Goal: Task Accomplishment & Management: Use online tool/utility

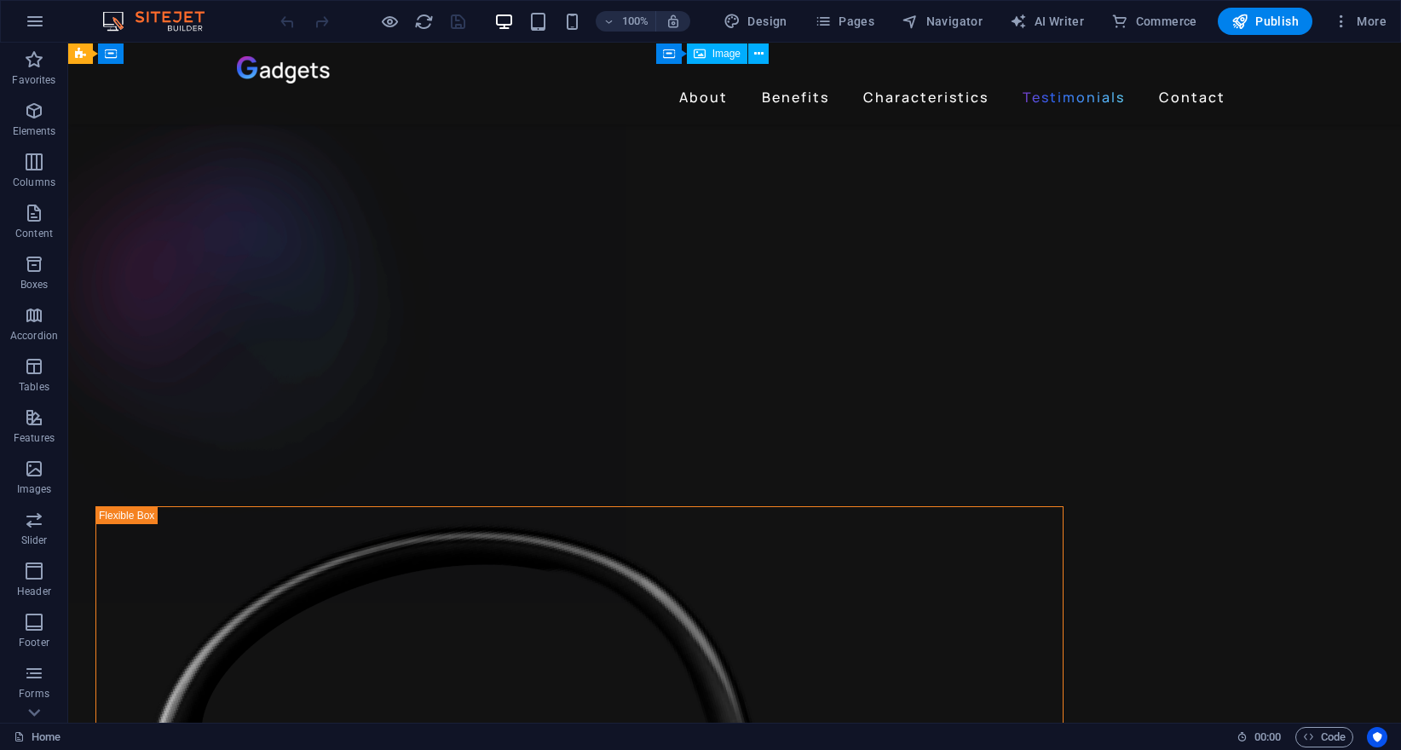
scroll to position [3964, 0]
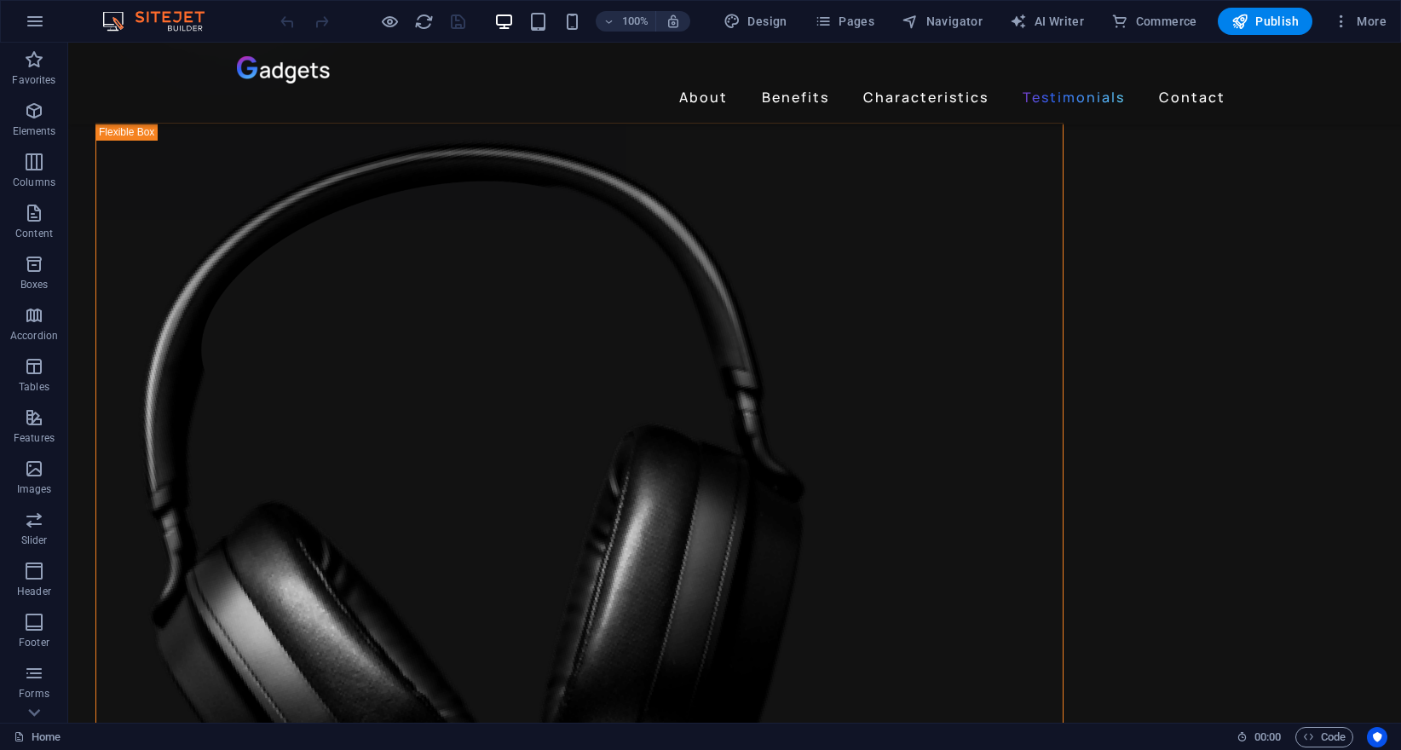
click at [70, 21] on div "100% Design Pages Navigator AI Writer Commerce Publish More" at bounding box center [701, 21] width 1400 height 41
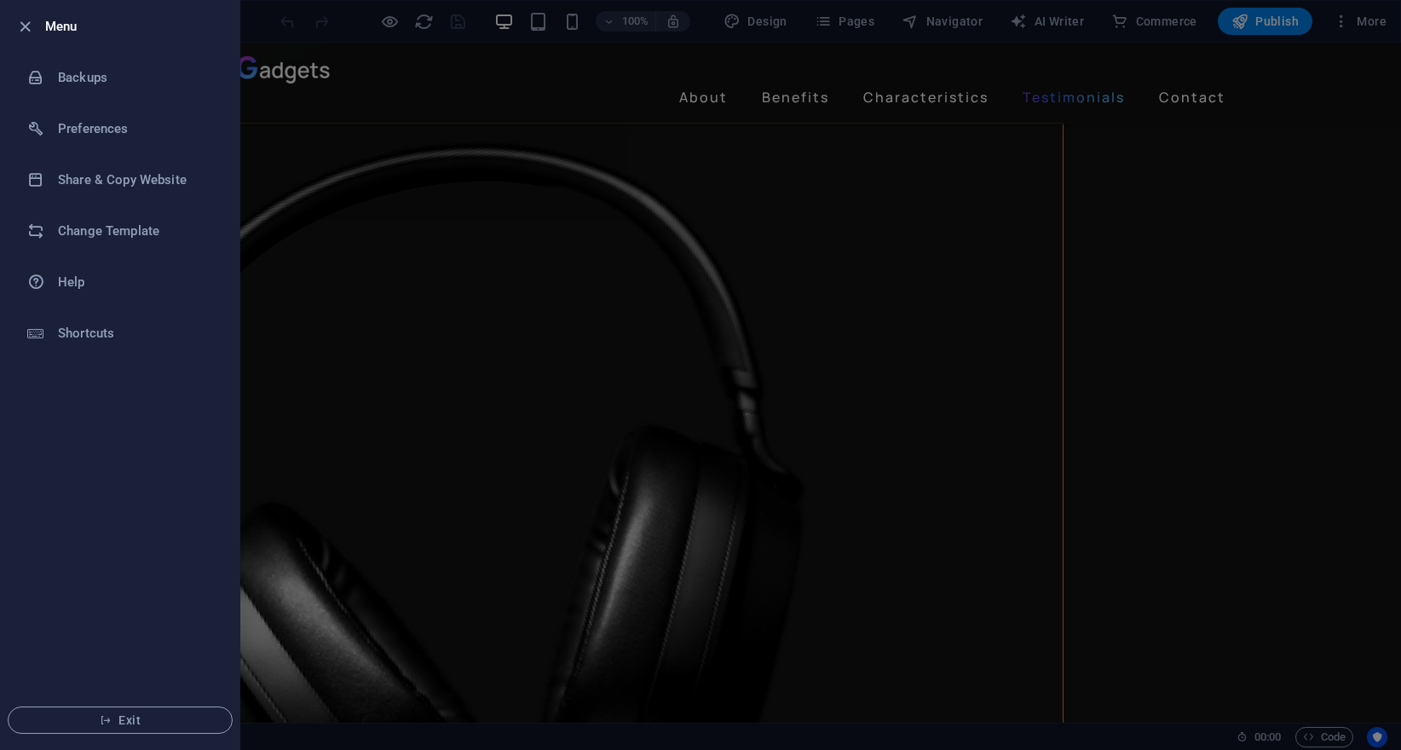
click at [0, 0] on div at bounding box center [0, 0] width 0 height 0
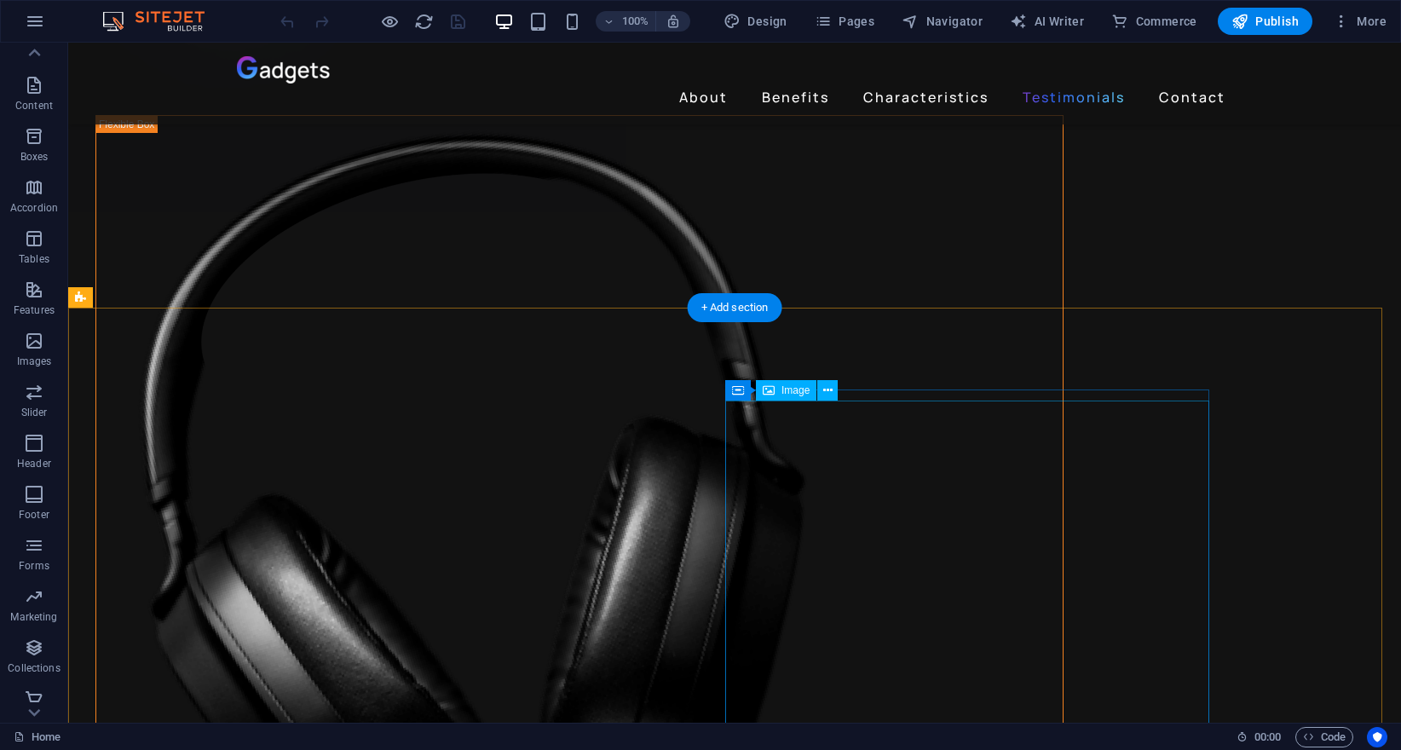
scroll to position [3844, 0]
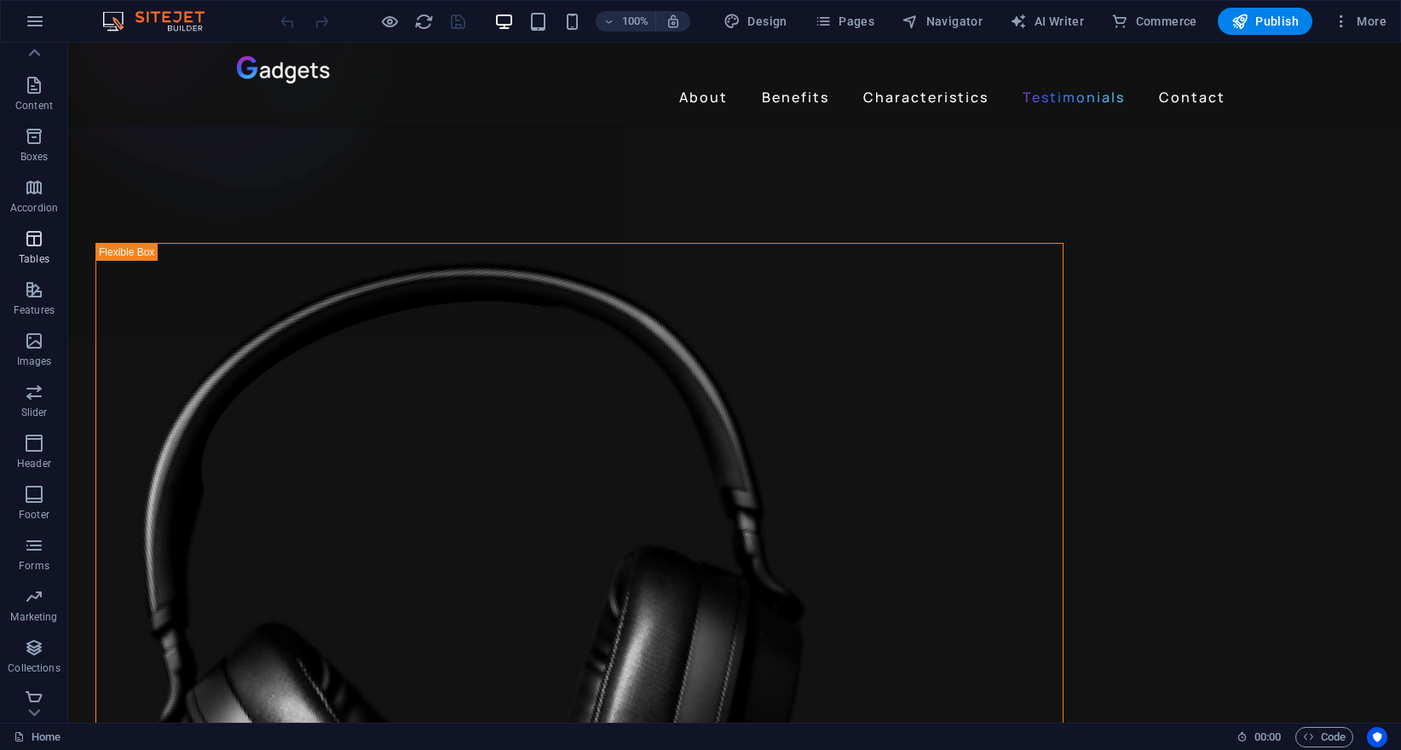
click at [21, 251] on span "Tables" at bounding box center [34, 248] width 68 height 41
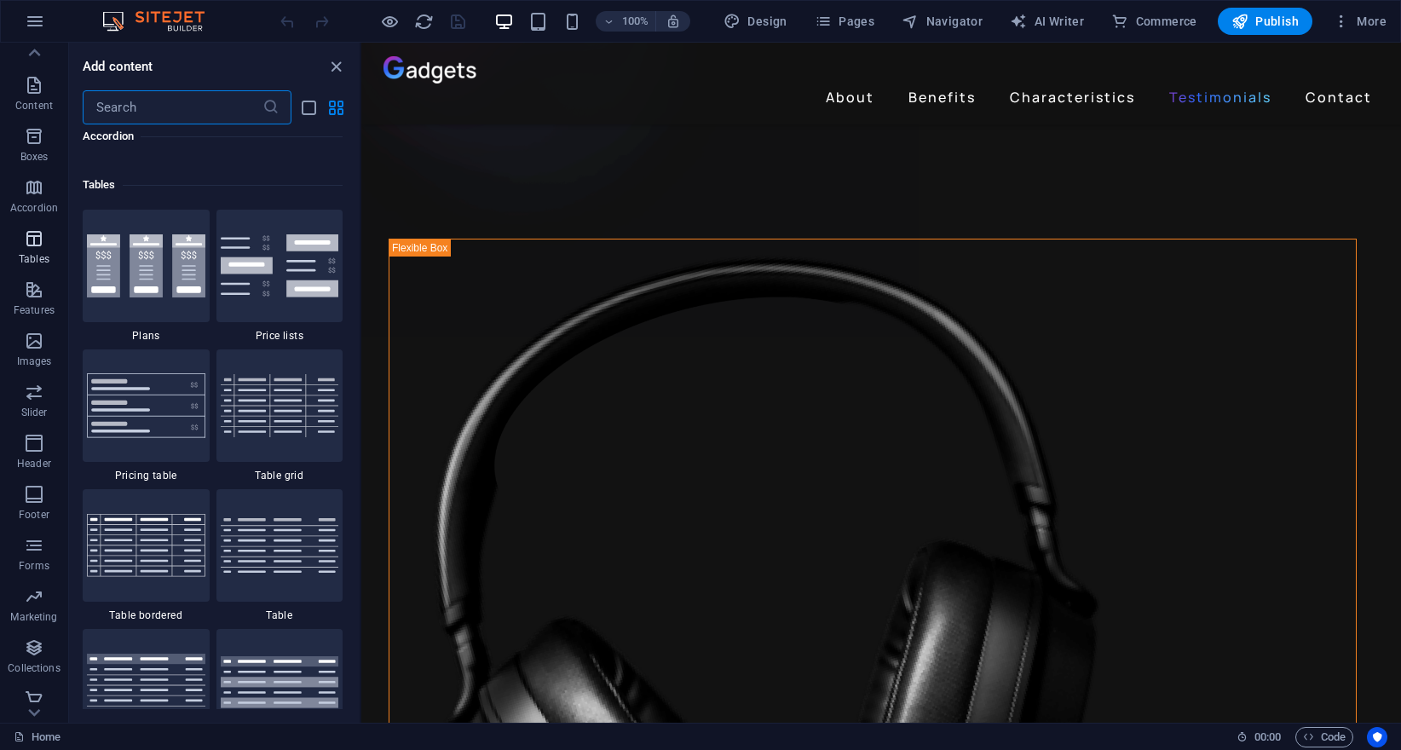
scroll to position [5903, 0]
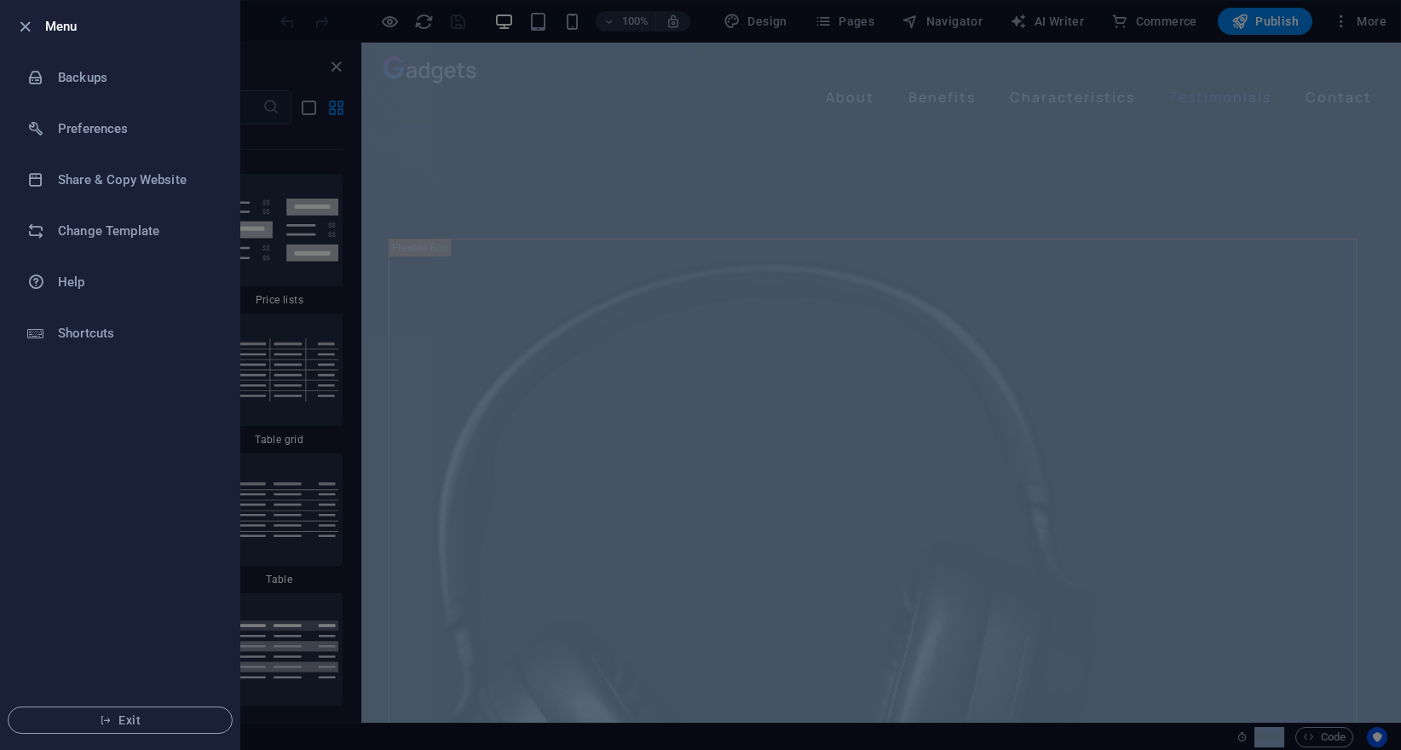
click at [430, 156] on div at bounding box center [700, 375] width 1401 height 750
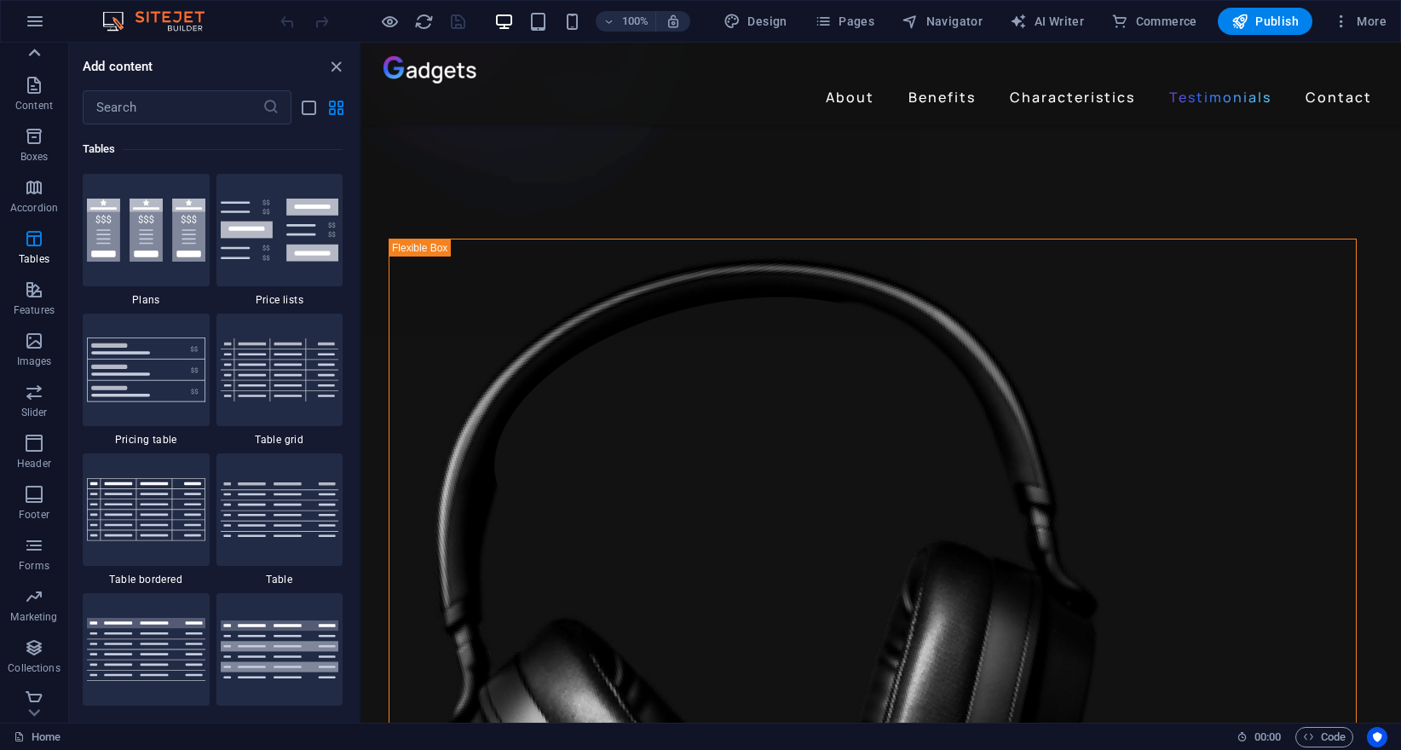
click at [28, 47] on icon at bounding box center [34, 53] width 24 height 24
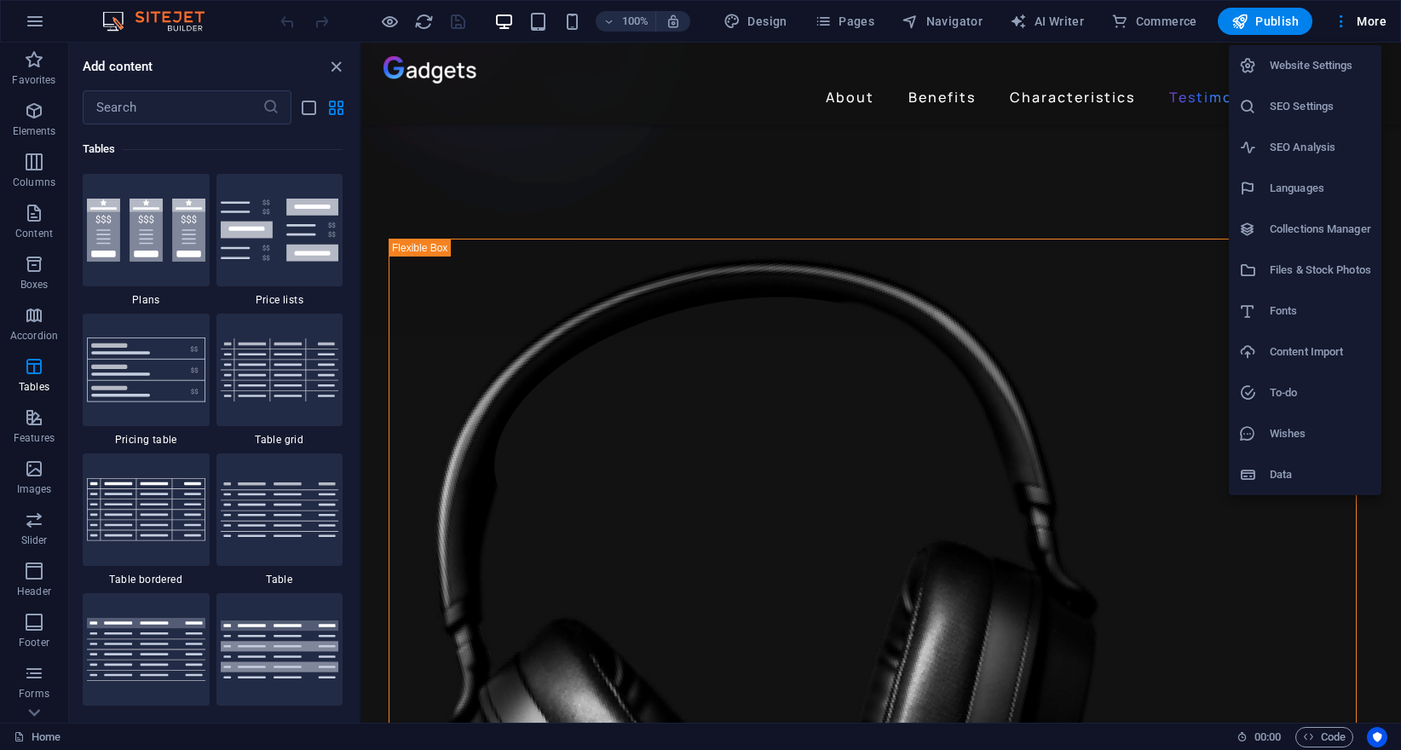
click at [1303, 239] on h6 "Collections Manager" at bounding box center [1320, 229] width 101 height 20
click at [1303, 239] on li "Collections Manager" at bounding box center [1305, 229] width 153 height 41
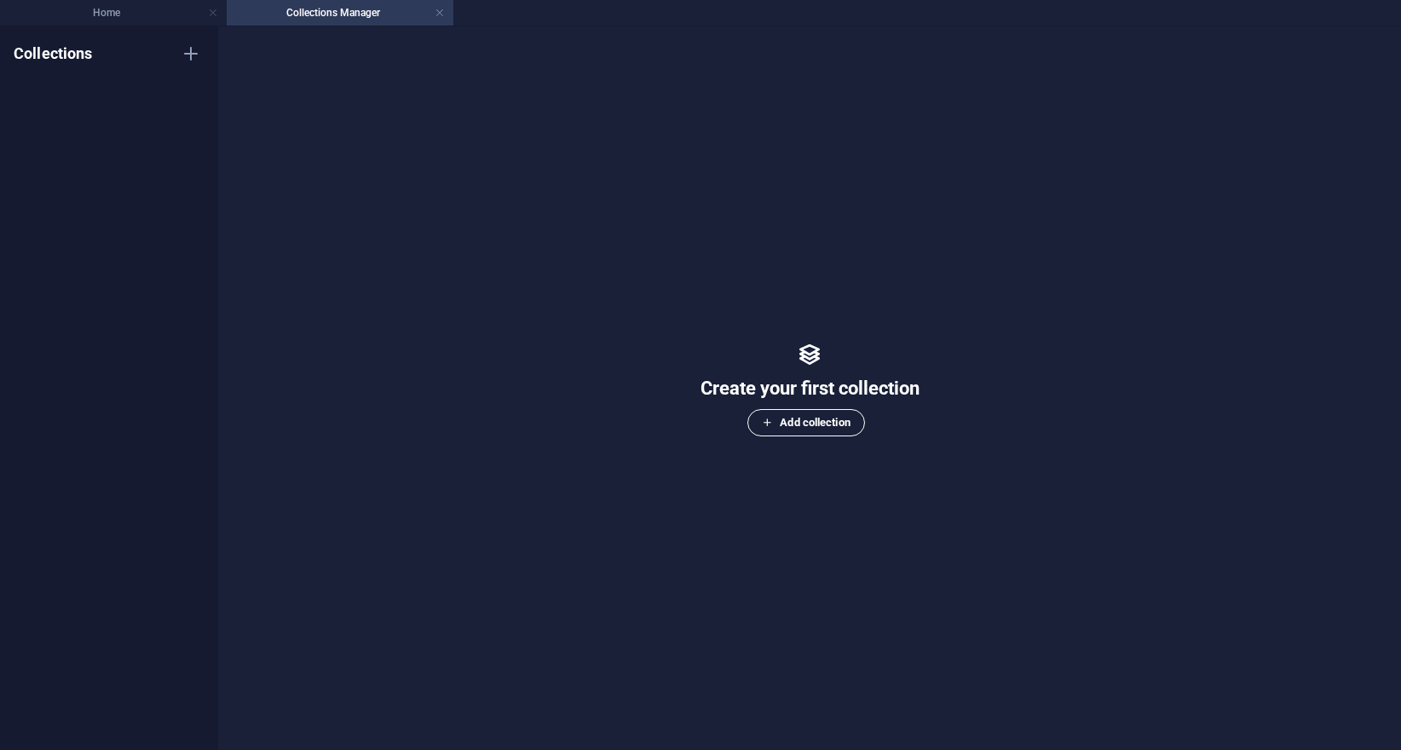
click at [799, 413] on span "Add collection" at bounding box center [806, 423] width 88 height 20
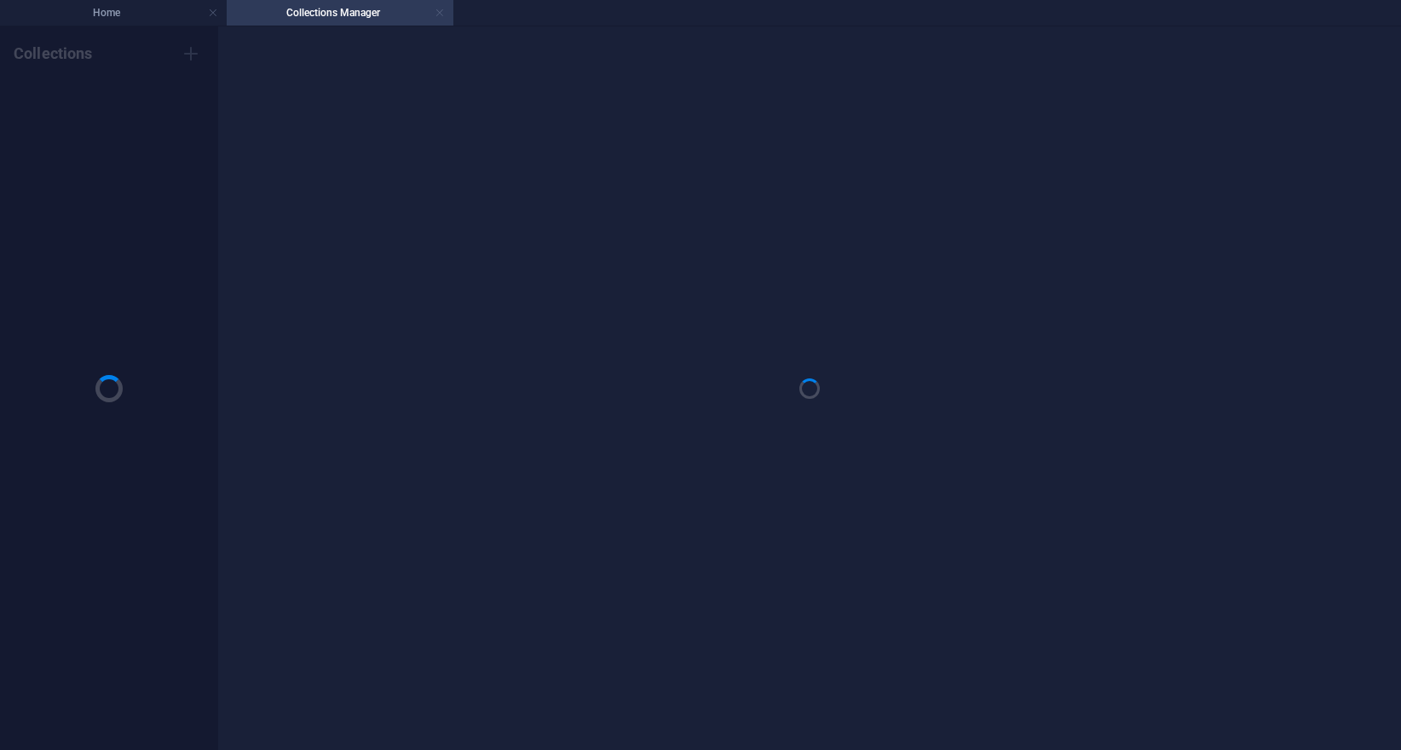
click at [442, 11] on link at bounding box center [440, 13] width 10 height 16
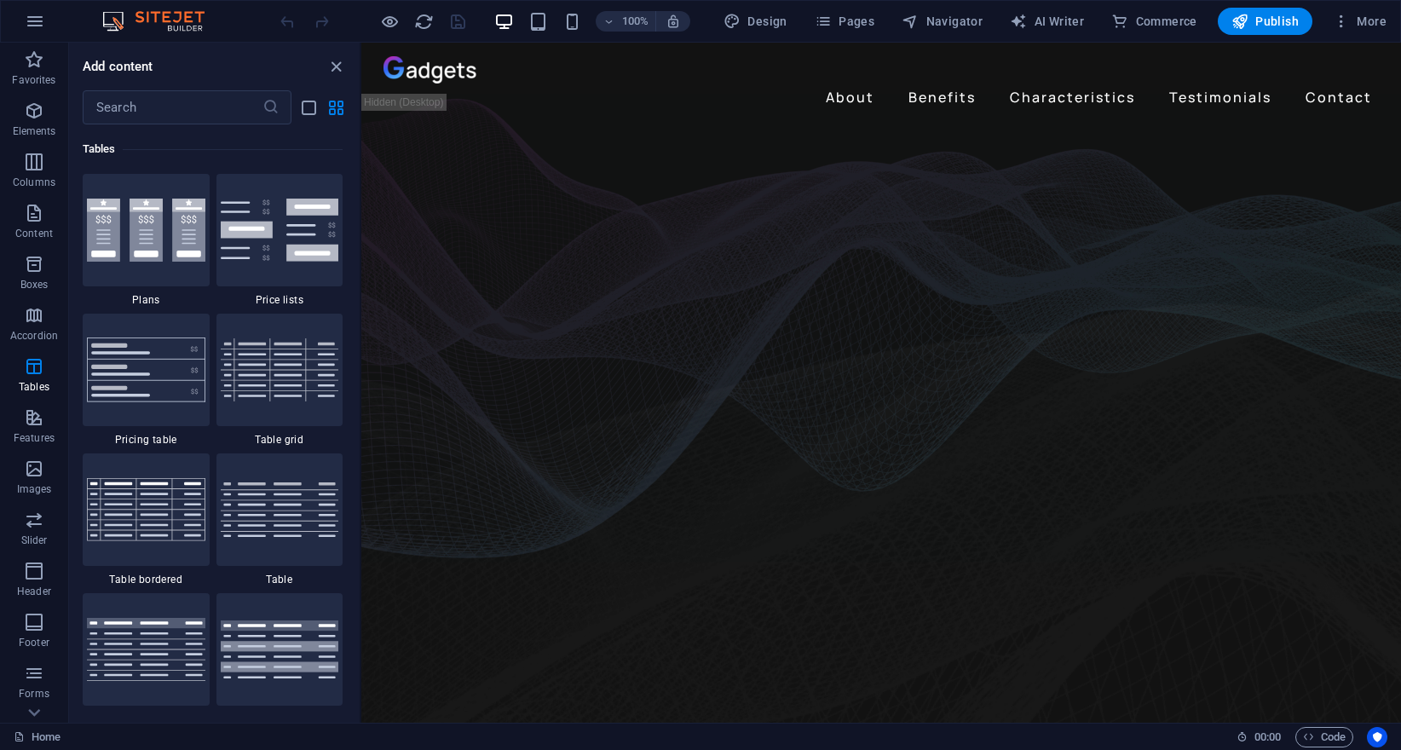
scroll to position [3655, 0]
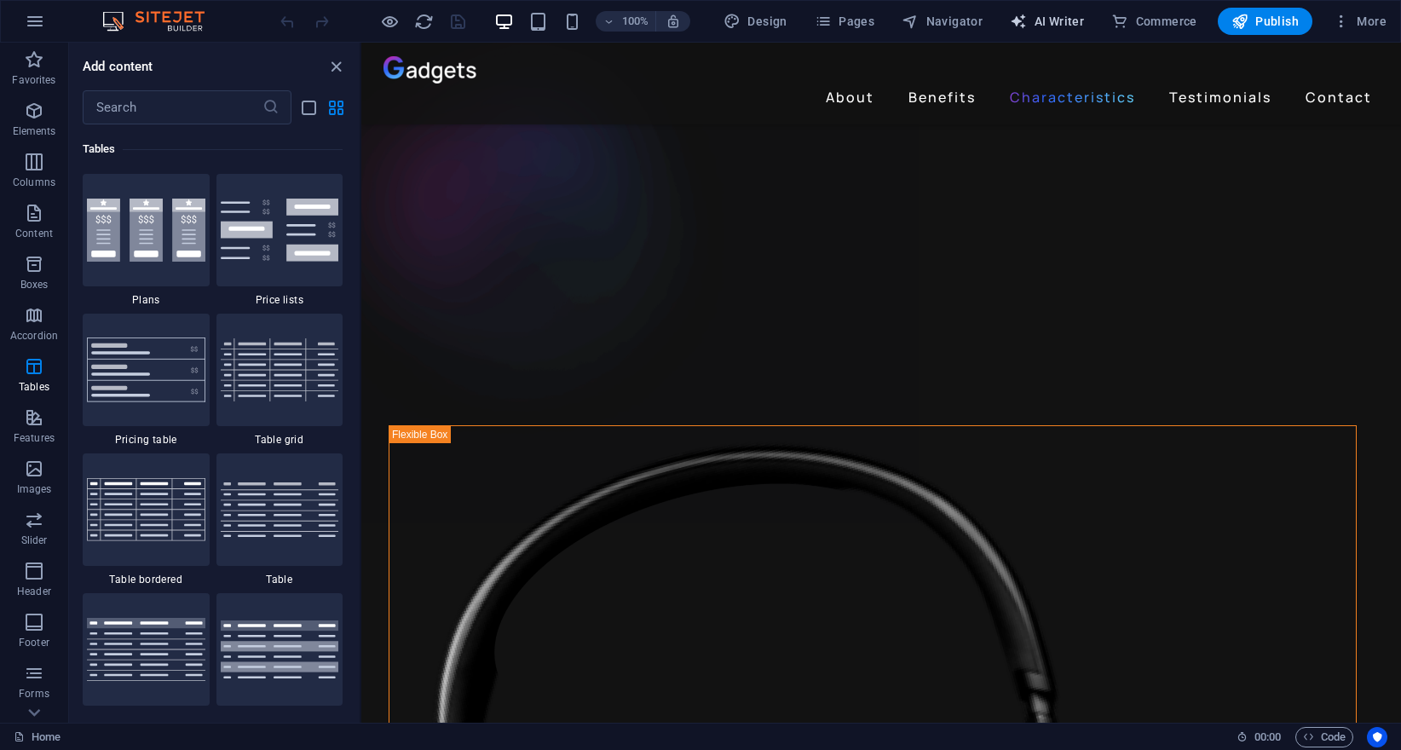
click at [1043, 10] on button "AI Writer" at bounding box center [1047, 21] width 88 height 27
select select "English"
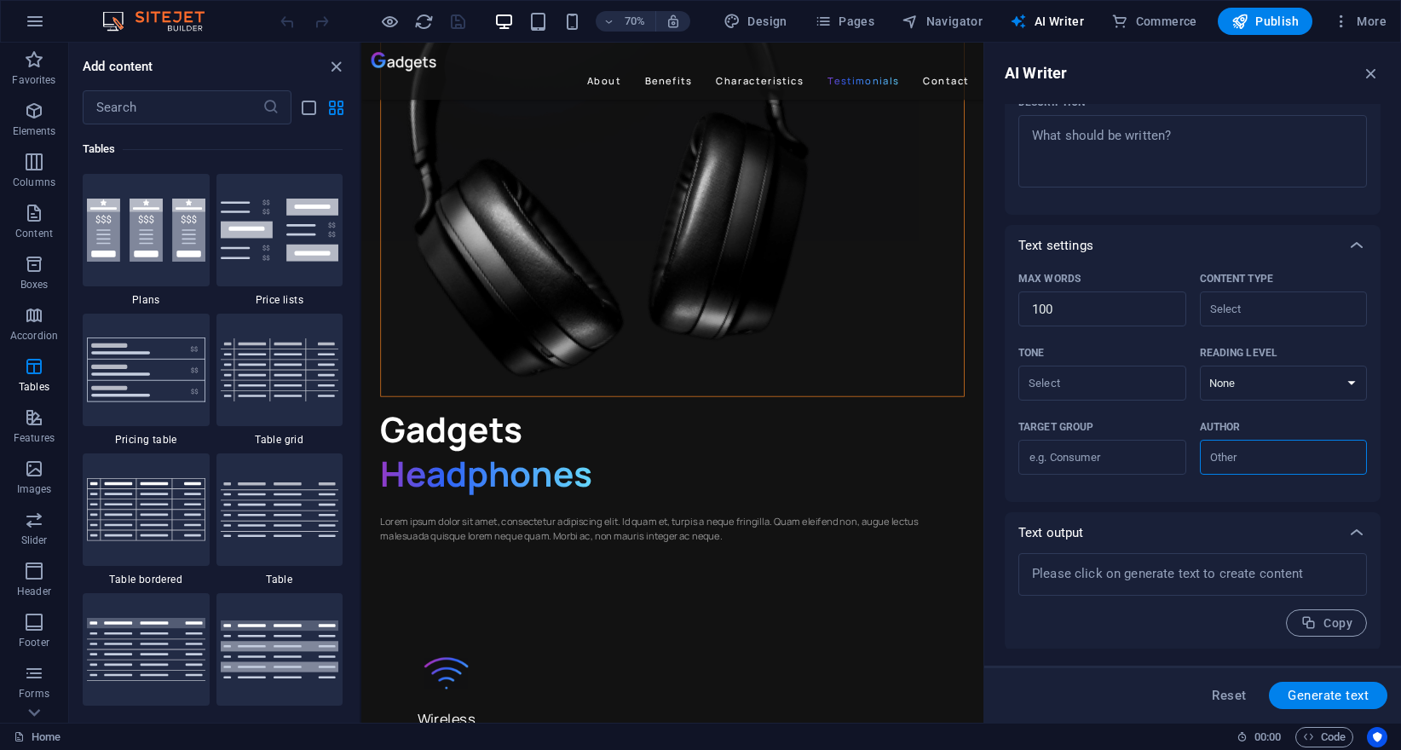
scroll to position [0, 0]
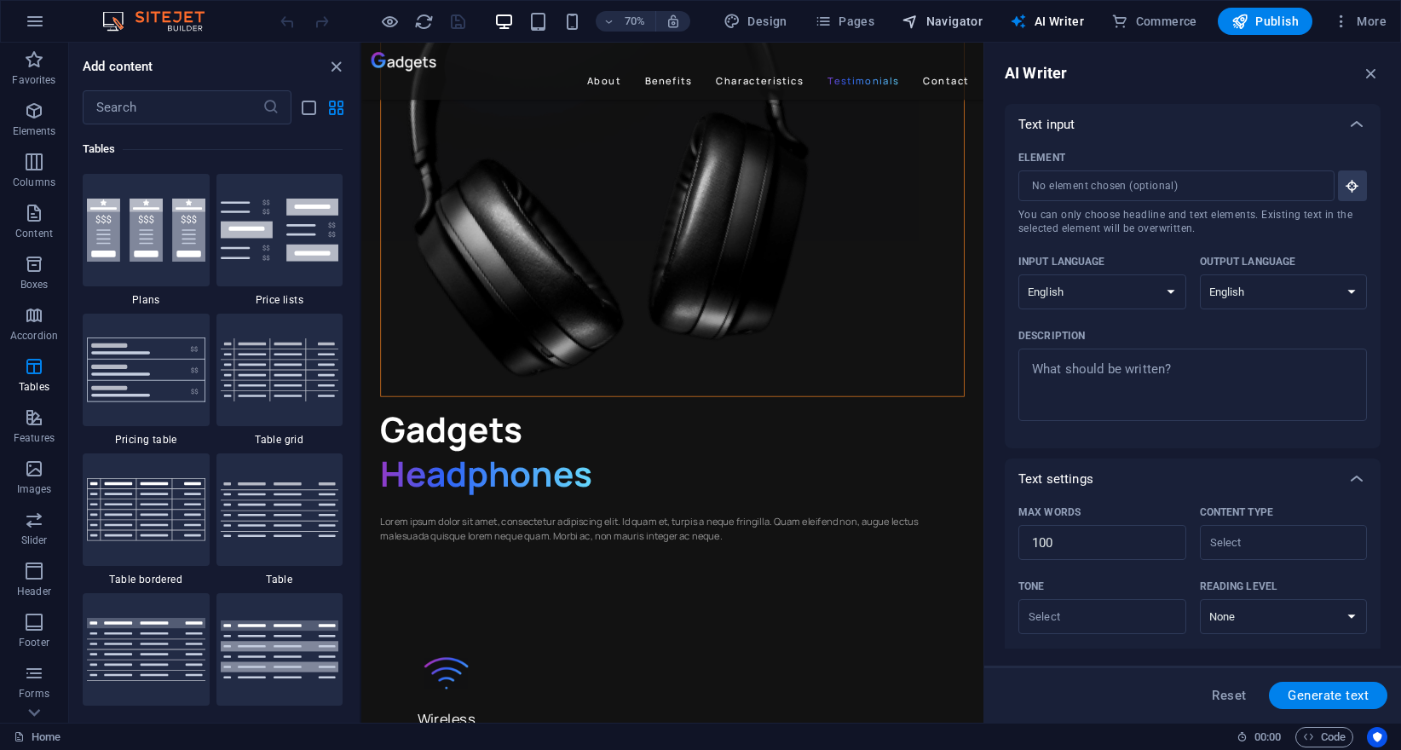
click at [977, 26] on span "Navigator" at bounding box center [942, 21] width 81 height 17
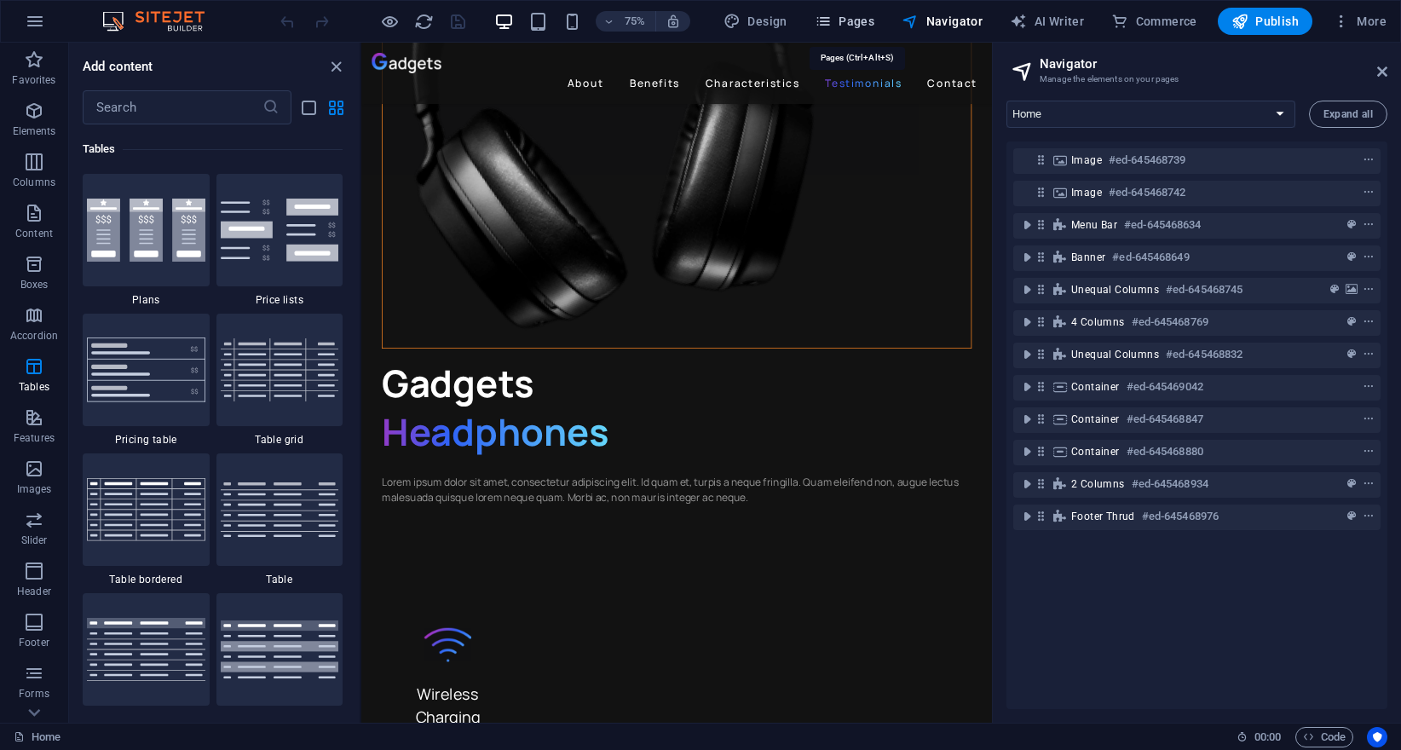
click at [863, 26] on span "Pages" at bounding box center [845, 21] width 60 height 17
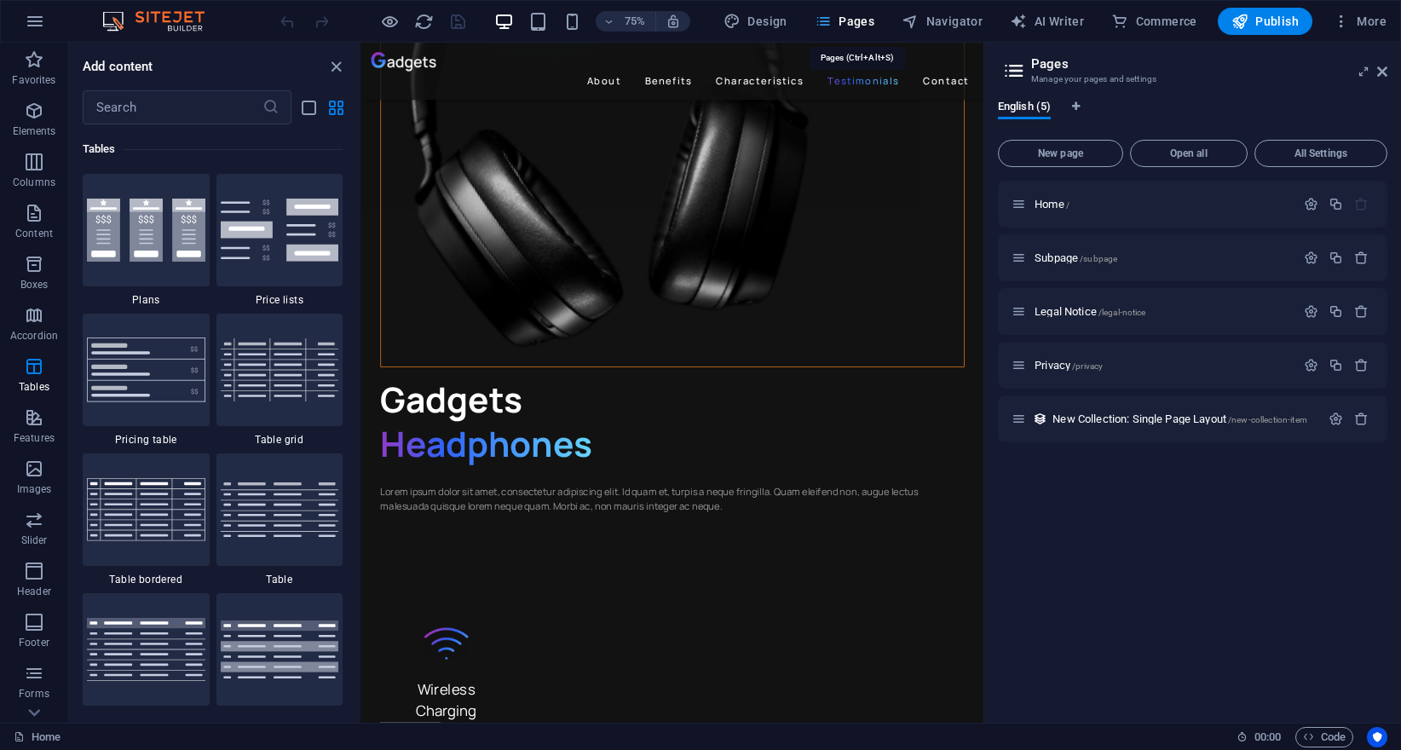
scroll to position [3837, 0]
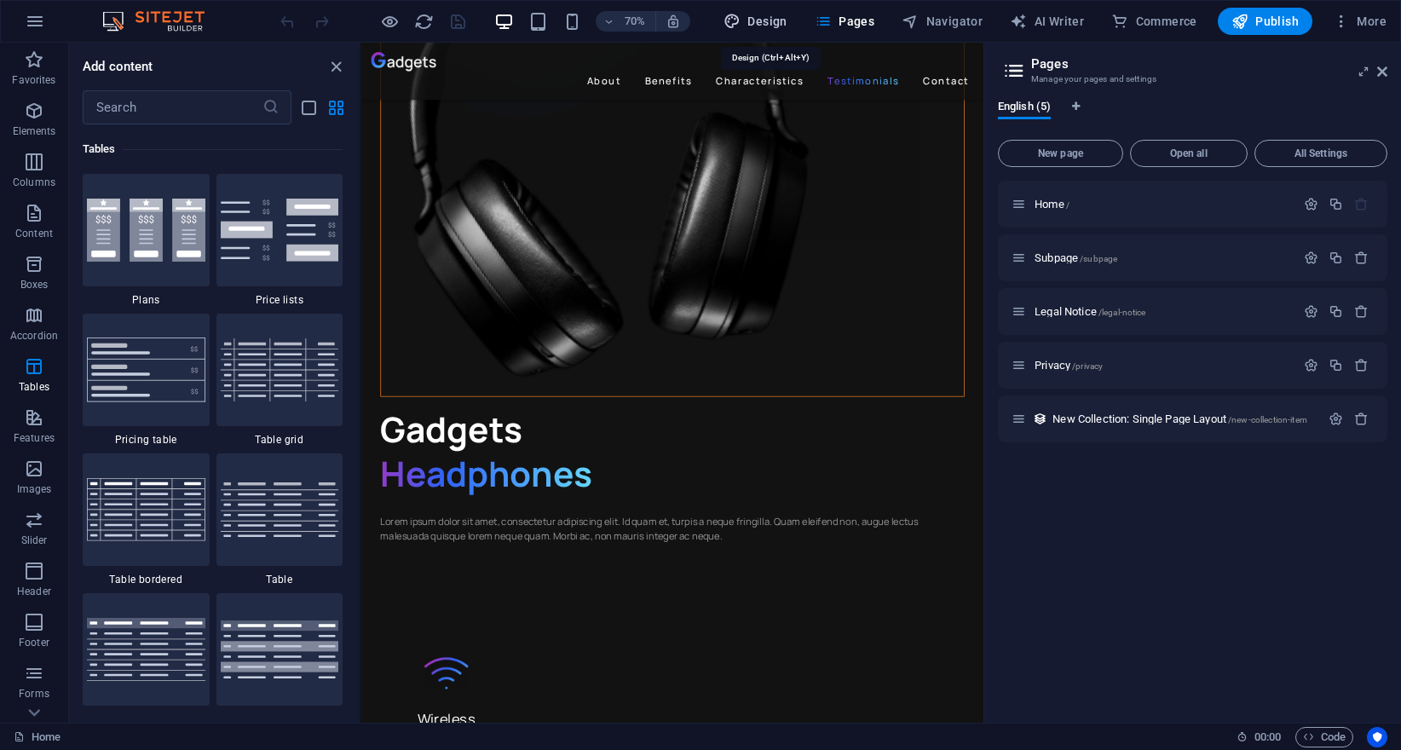
click at [783, 21] on span "Design" at bounding box center [756, 21] width 64 height 17
select select "px"
select select "400"
select select "px"
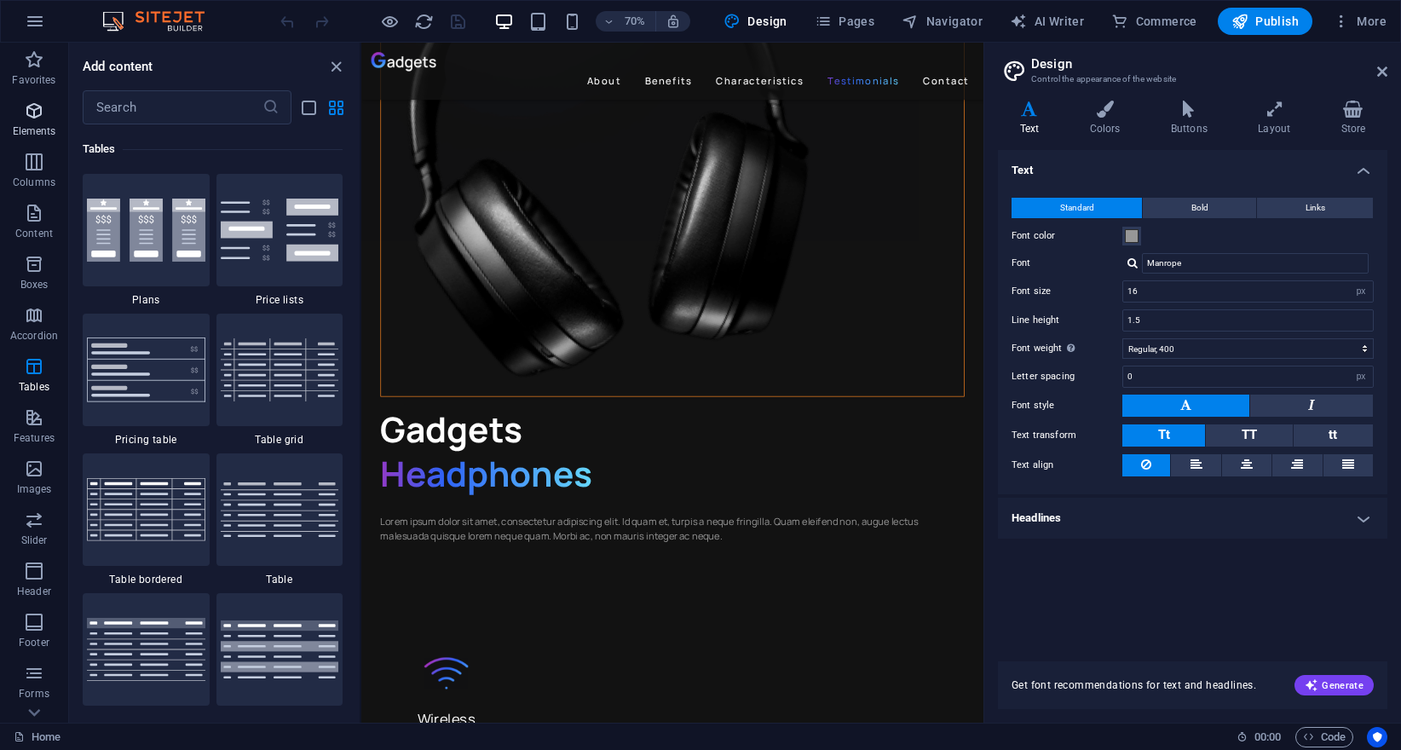
click at [43, 125] on p "Elements" at bounding box center [34, 131] width 43 height 14
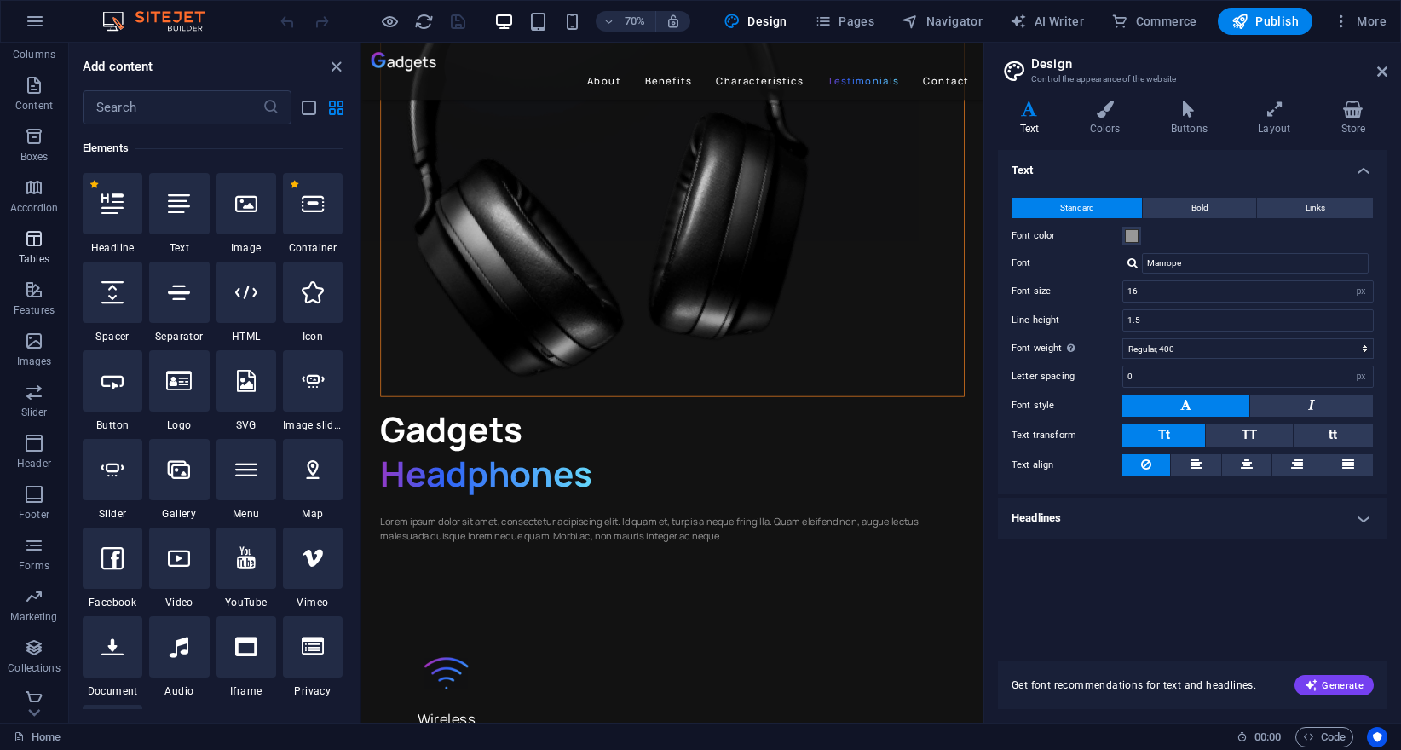
scroll to position [136, 0]
click at [36, 637] on icon "button" at bounding box center [34, 639] width 20 height 20
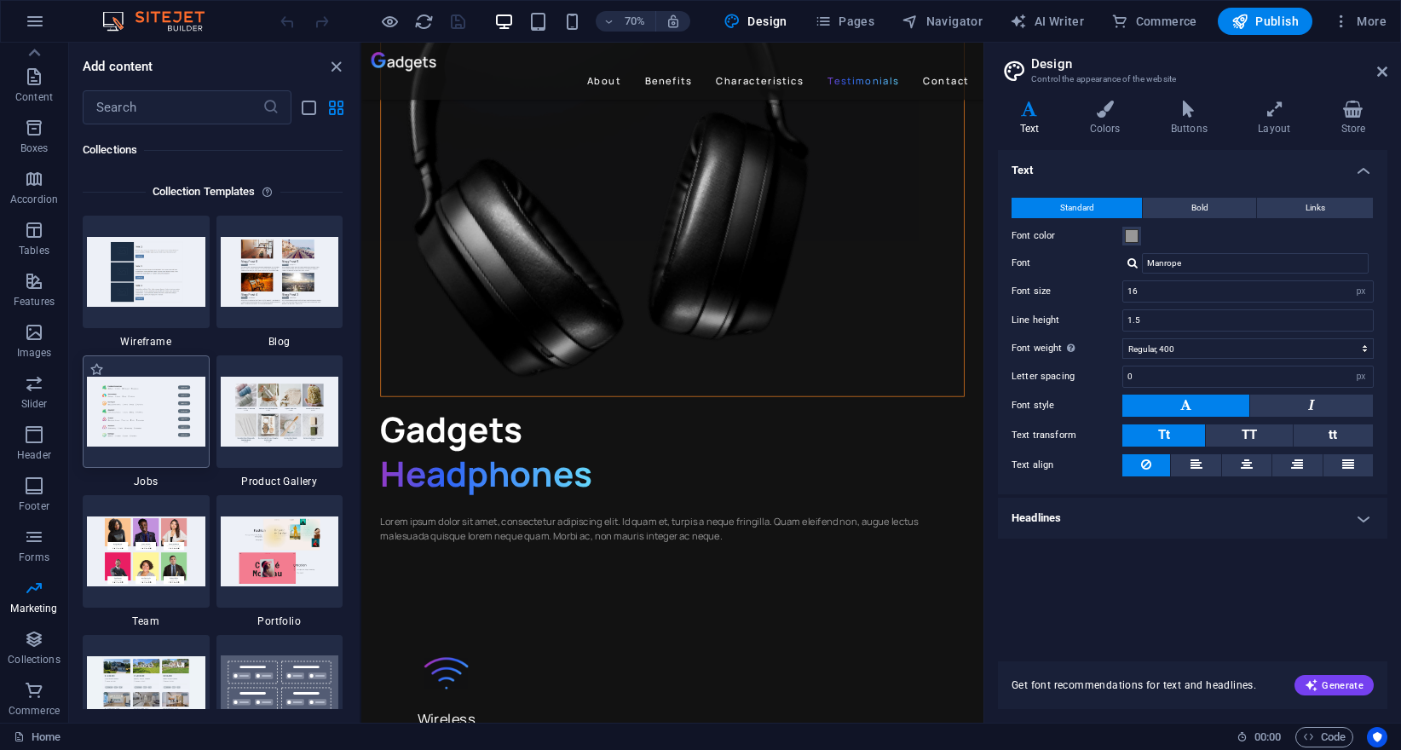
scroll to position [15348, 0]
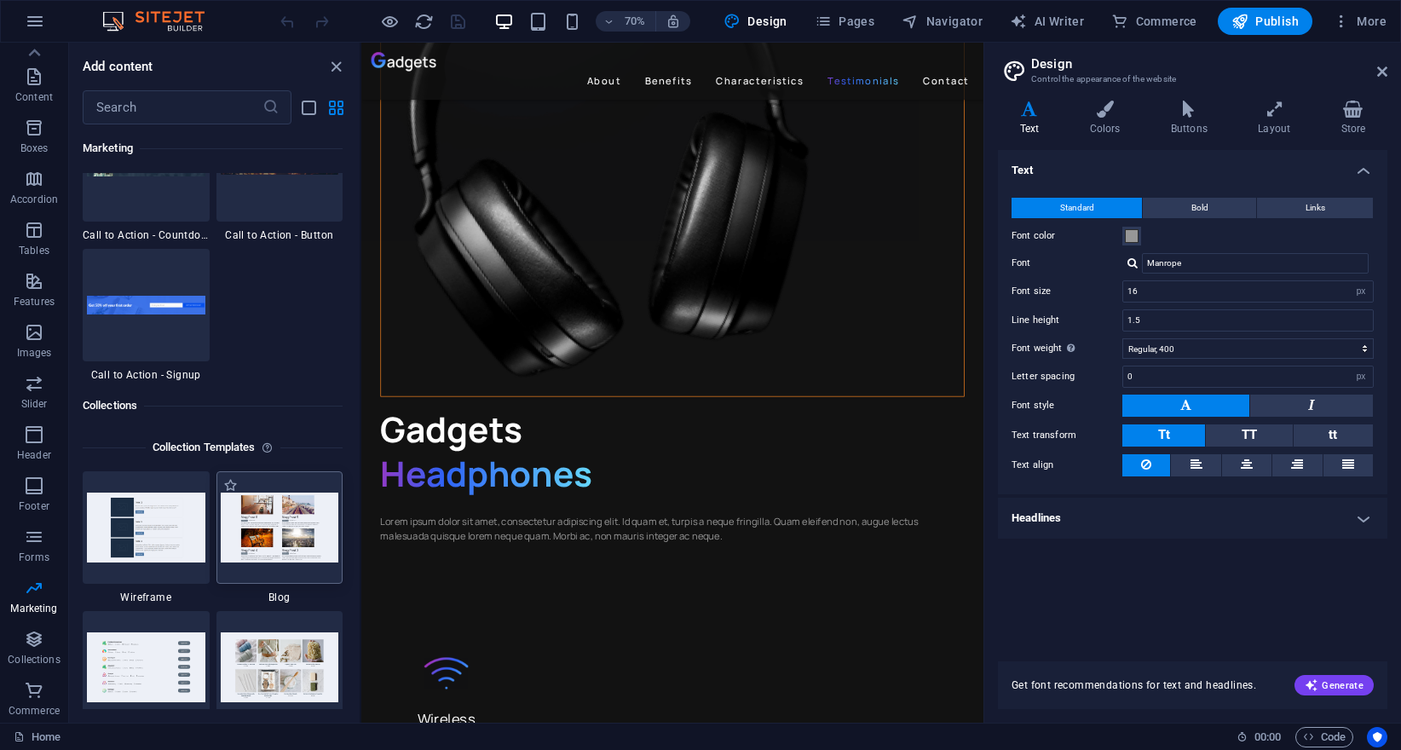
click at [282, 551] on img at bounding box center [280, 527] width 118 height 69
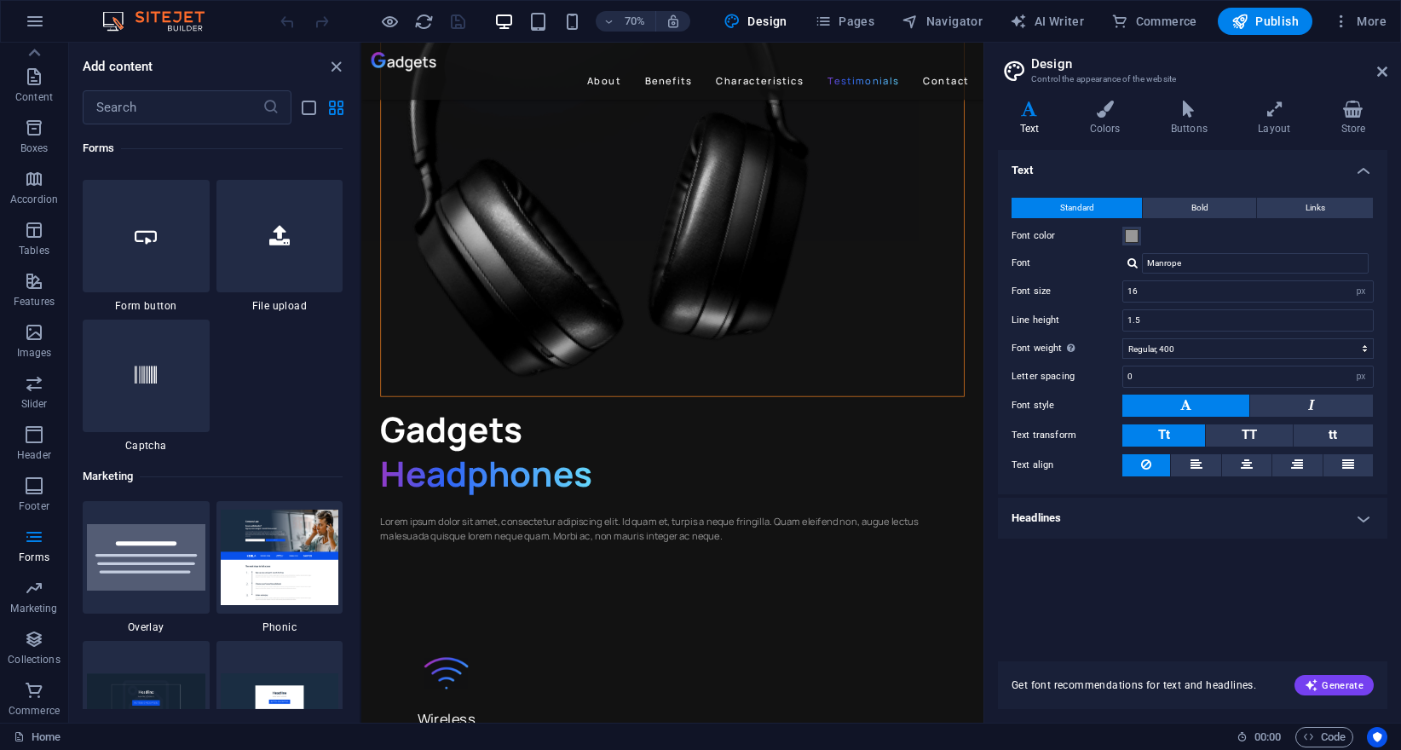
scroll to position [13813, 0]
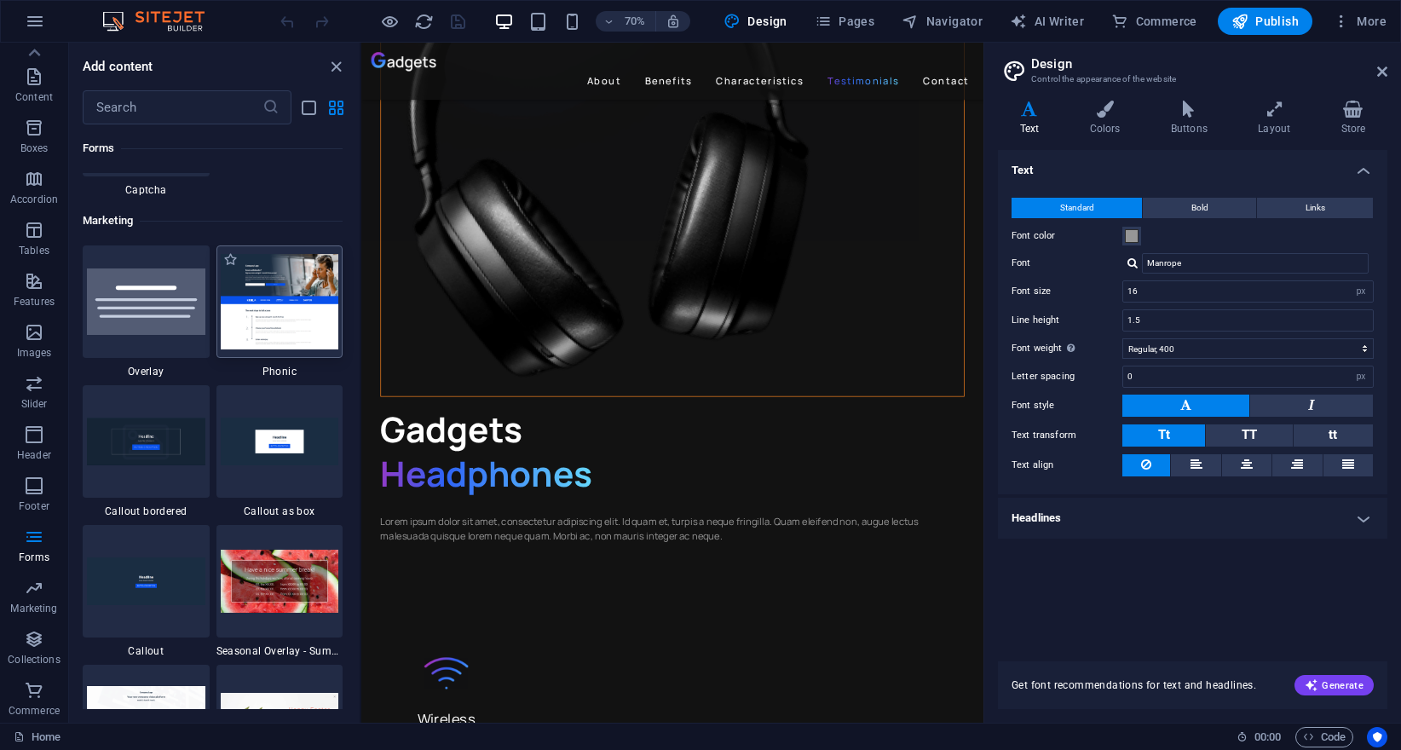
click at [304, 313] on img at bounding box center [280, 301] width 118 height 95
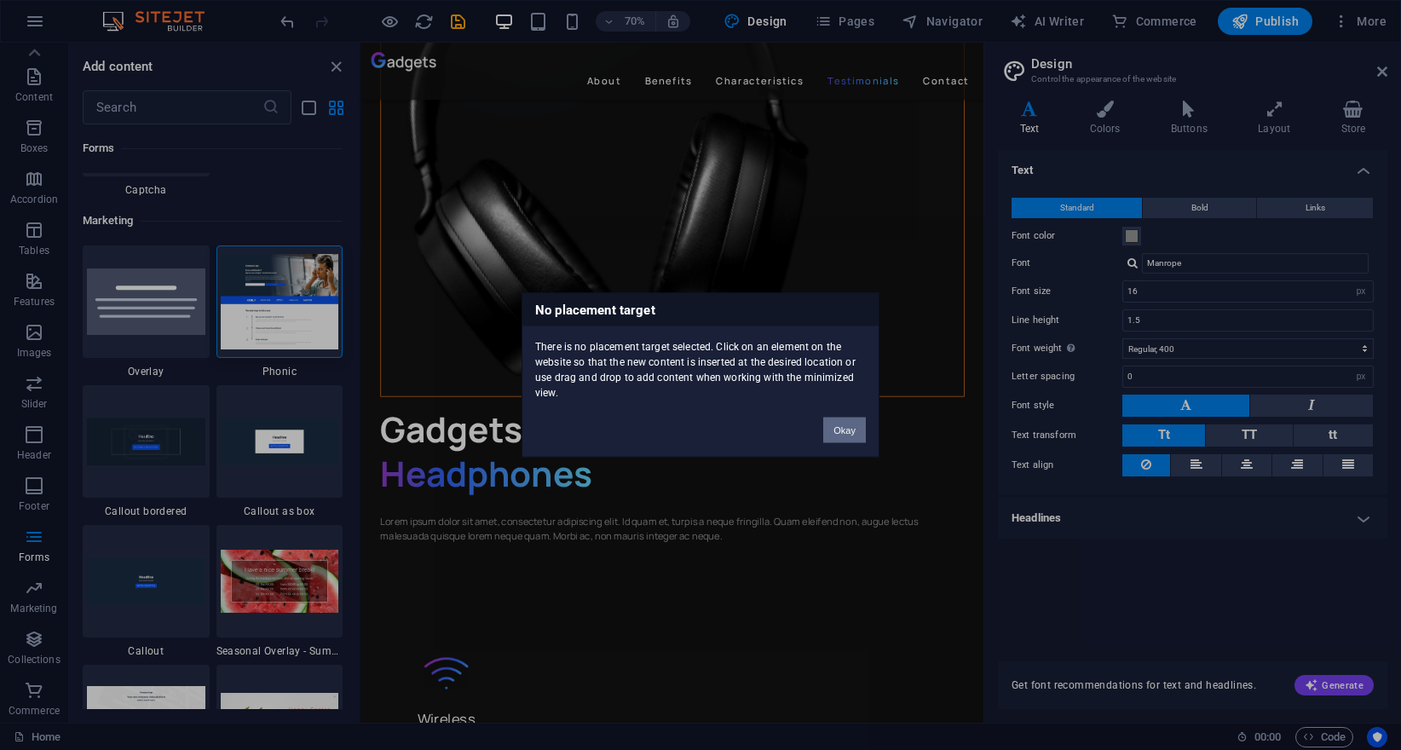
click at [841, 423] on button "Okay" at bounding box center [844, 431] width 43 height 26
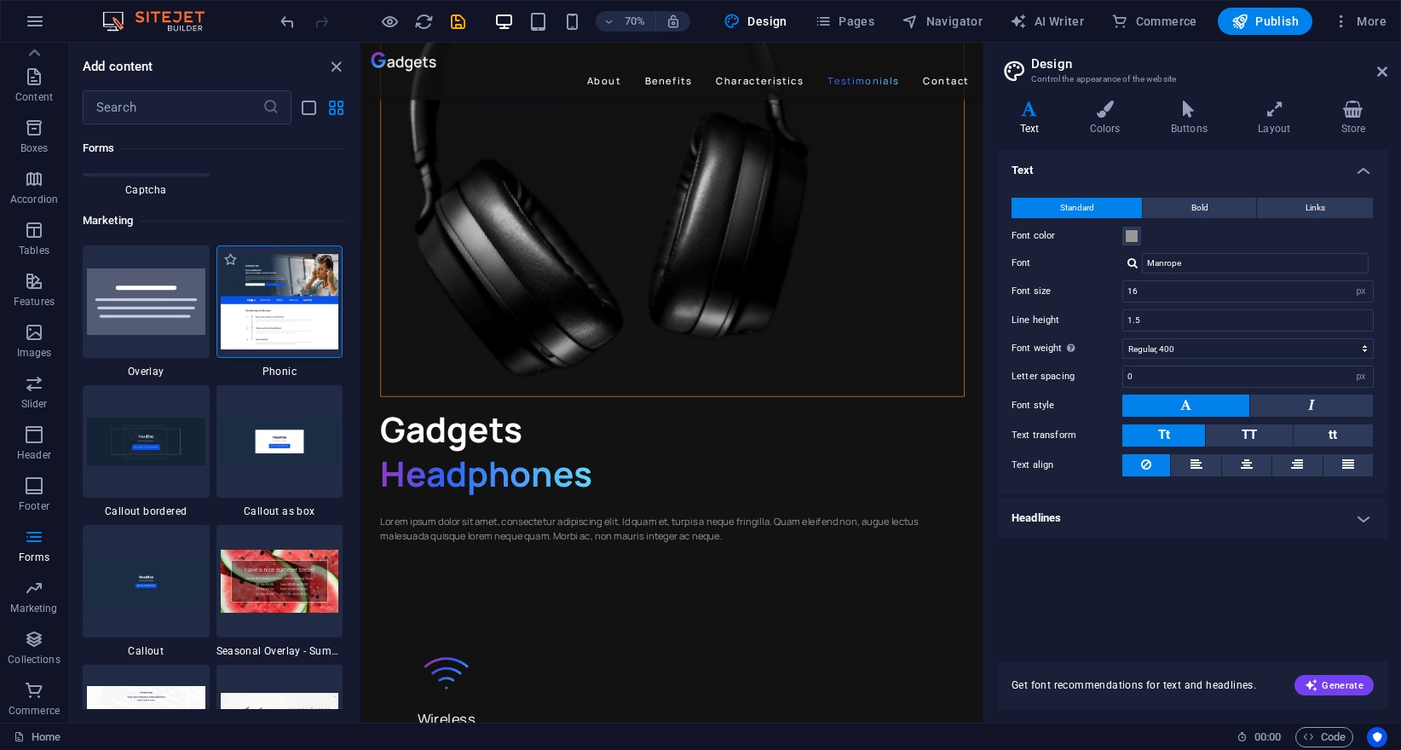
click at [289, 321] on img at bounding box center [280, 301] width 118 height 95
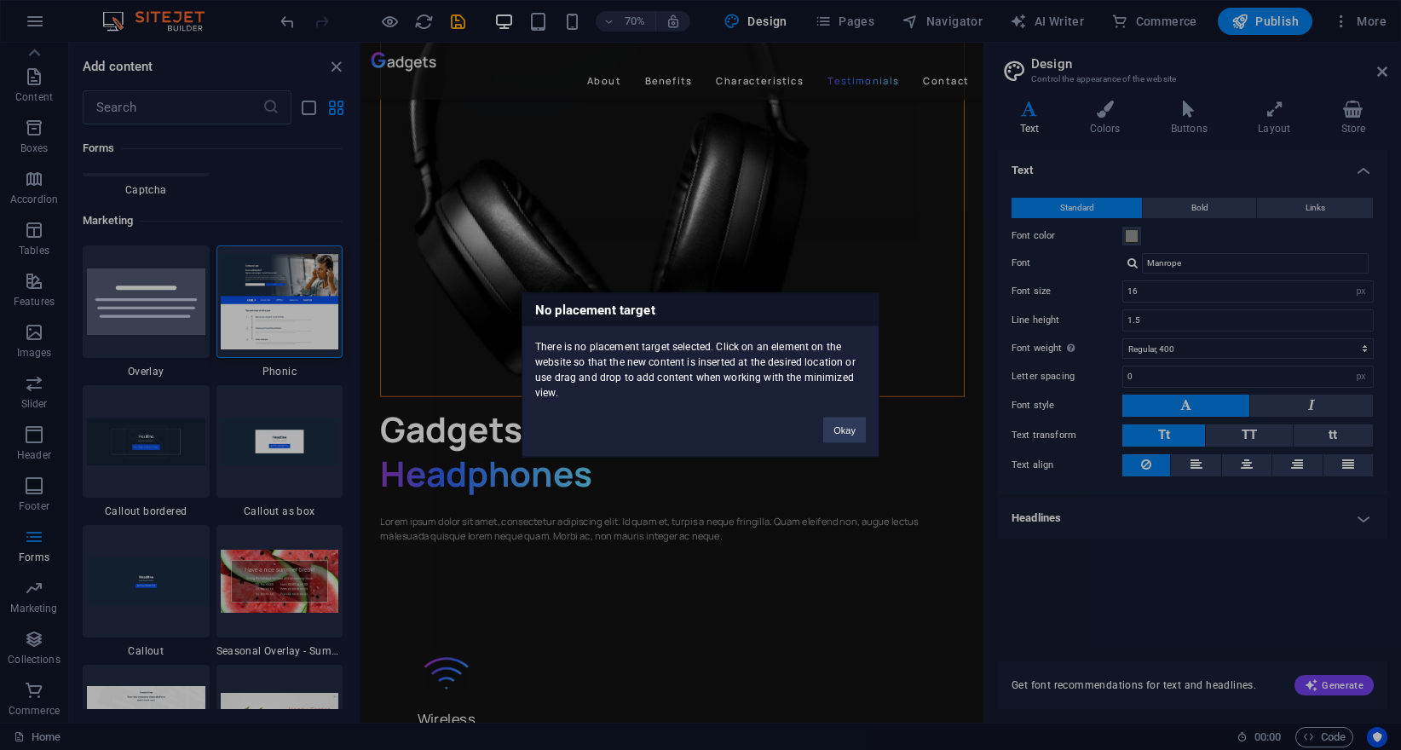
click at [307, 300] on div "No placement target There is no placement target selected. Click on an element …" at bounding box center [700, 375] width 1401 height 750
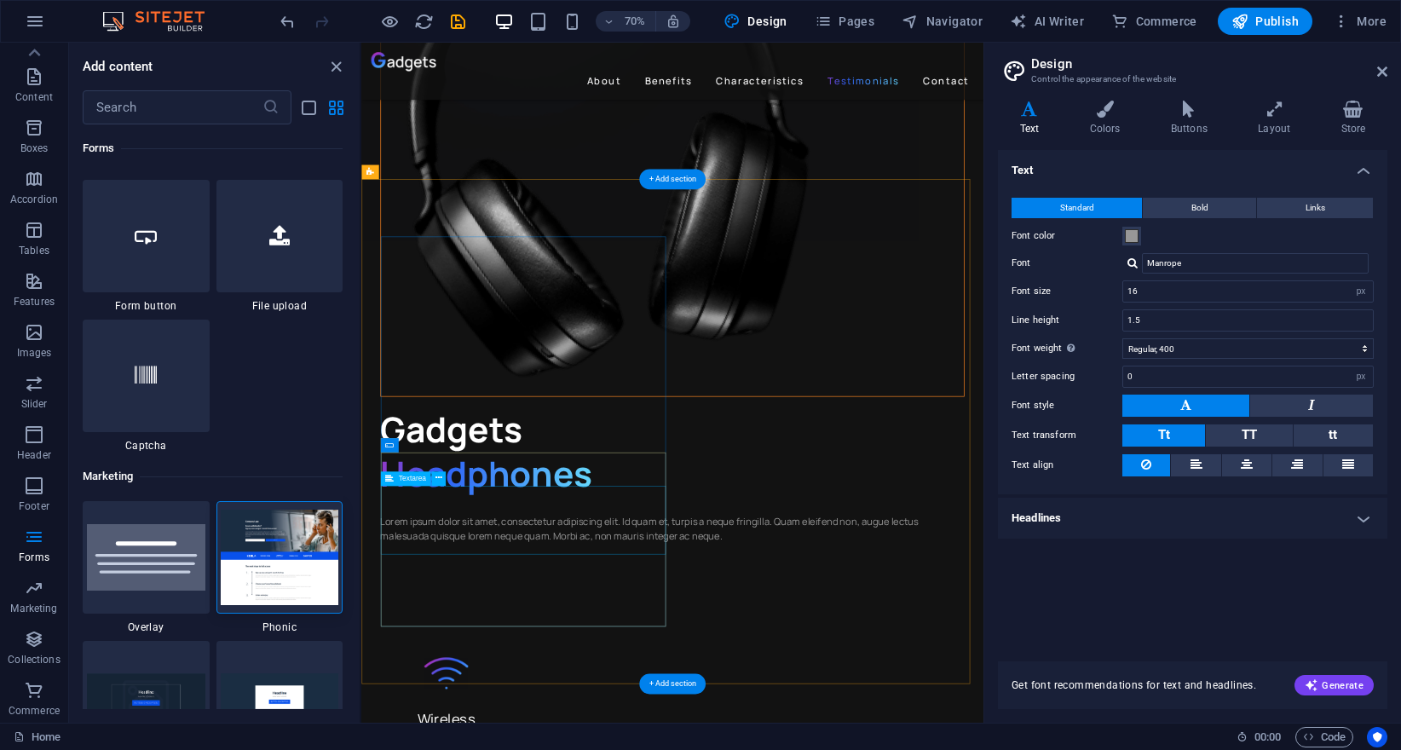
scroll to position [4476, 0]
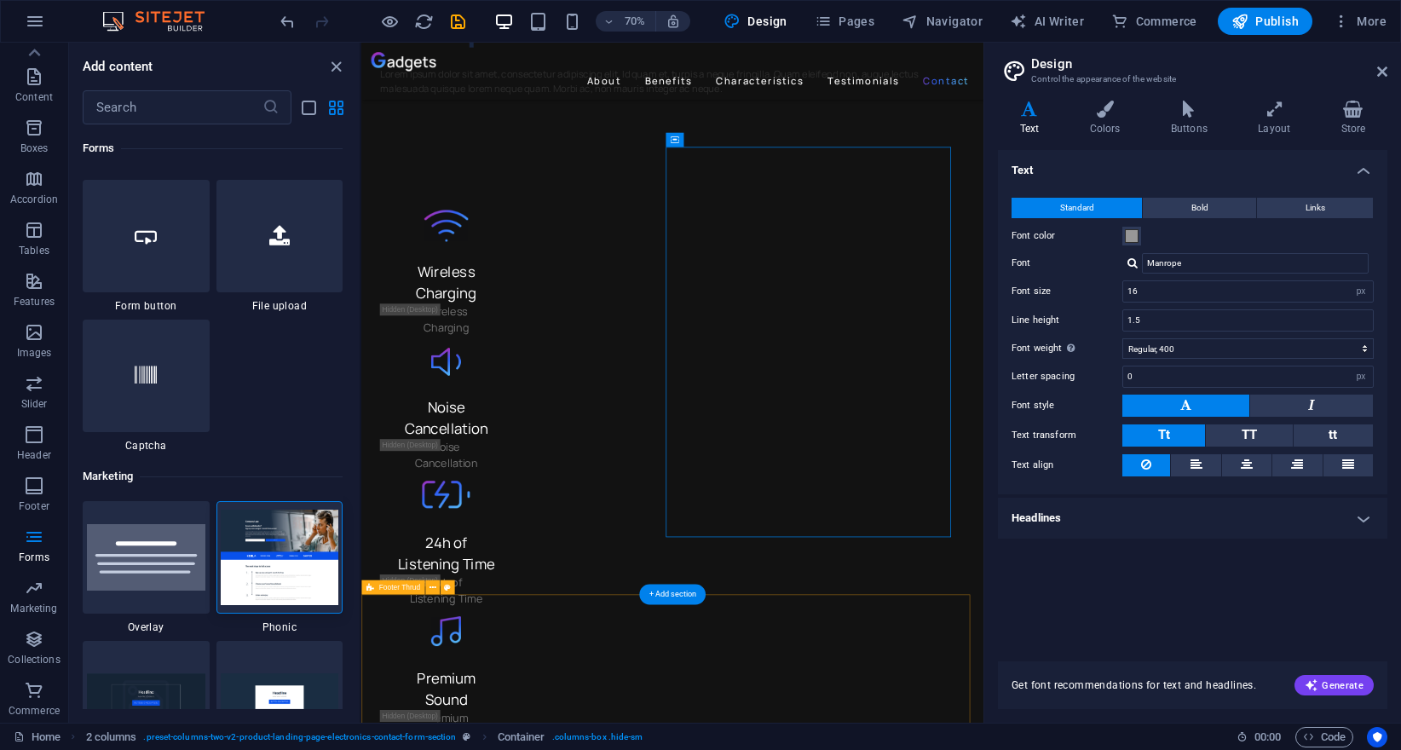
click at [284, 528] on img at bounding box center [280, 557] width 118 height 95
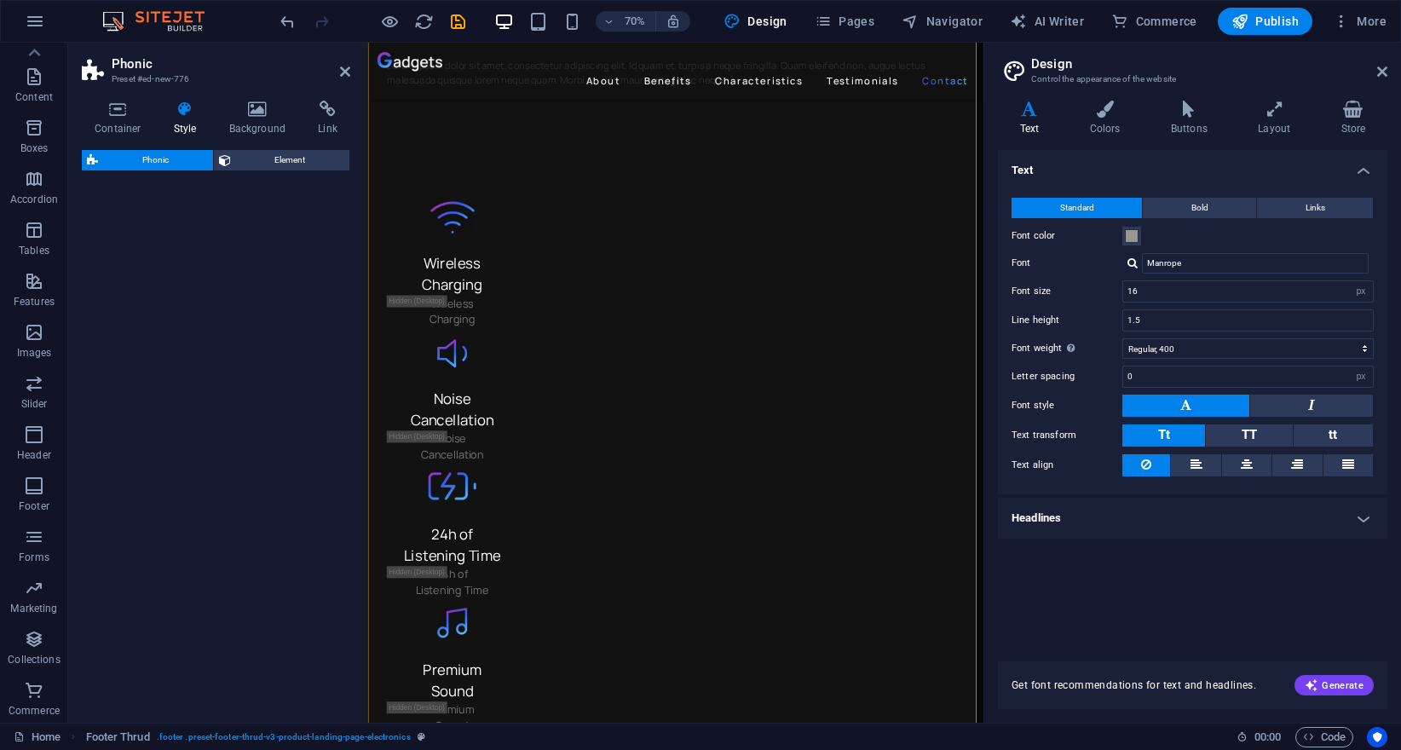
select select "%"
select select "rem"
select select "px"
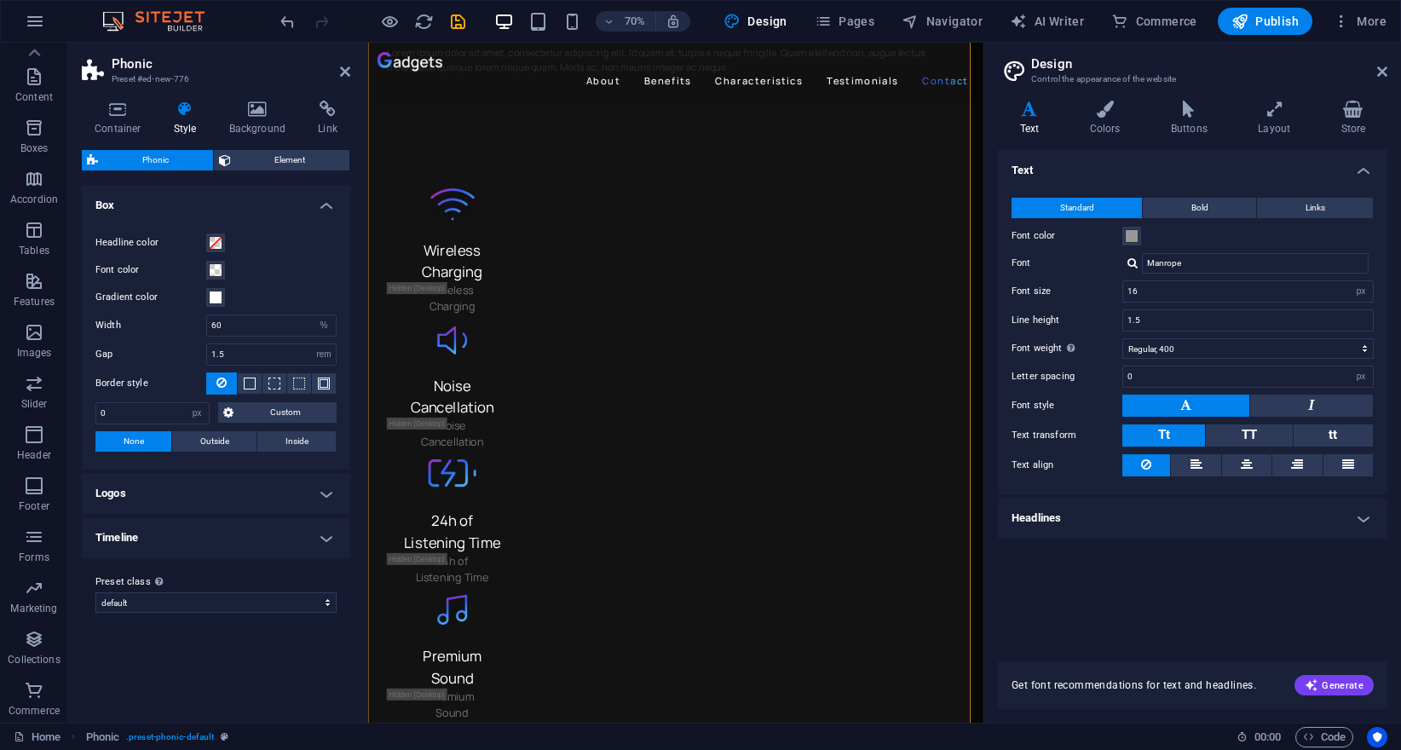
scroll to position [5949, 0]
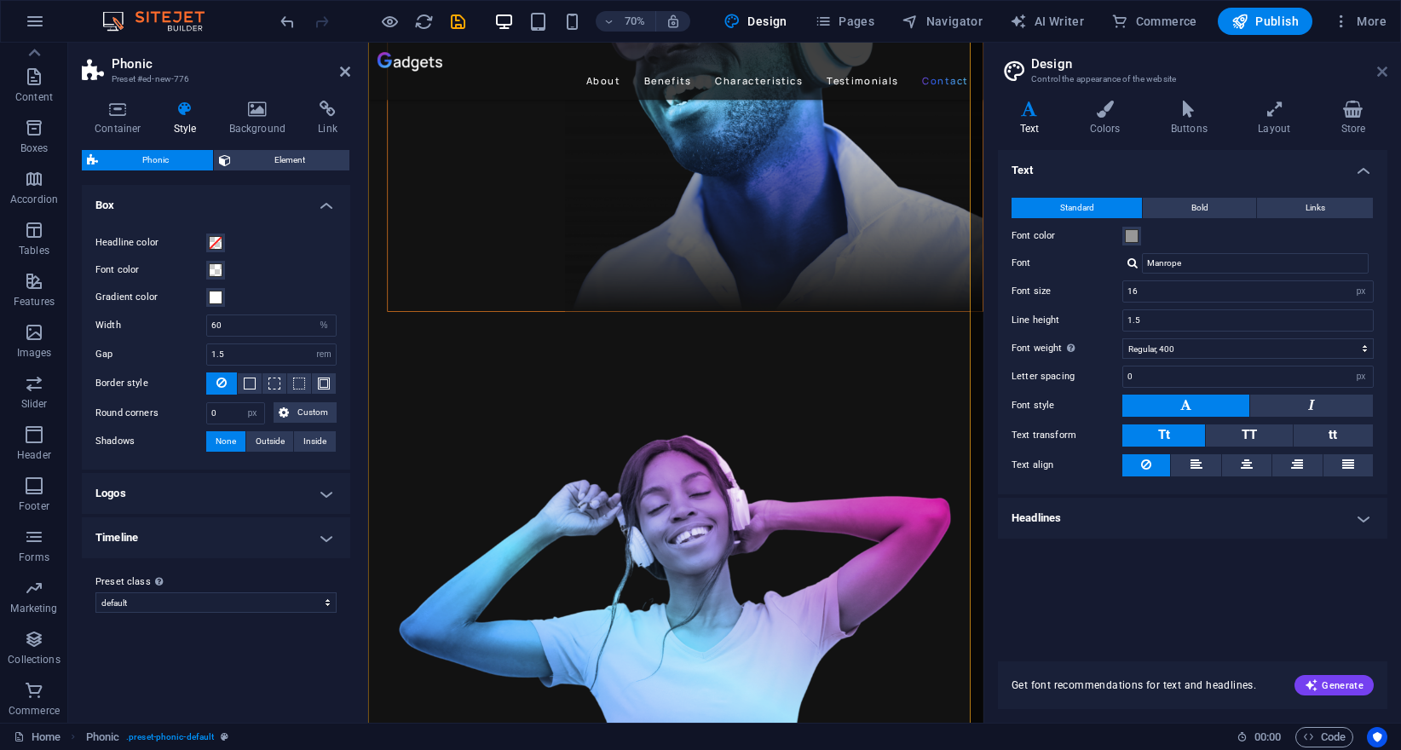
drag, startPoint x: 1379, startPoint y: 72, endPoint x: 978, endPoint y: 60, distance: 401.7
click at [1379, 72] on icon at bounding box center [1383, 72] width 10 height 14
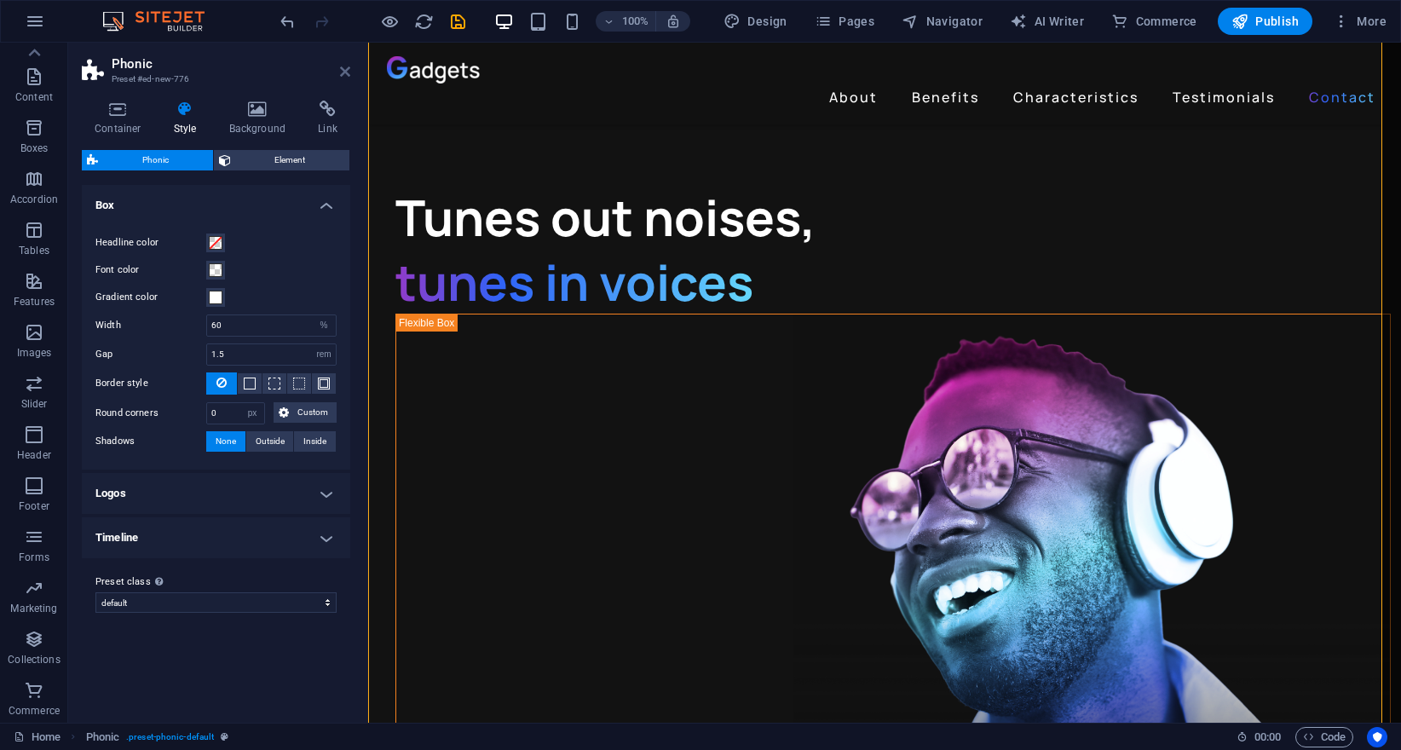
click at [340, 78] on icon at bounding box center [345, 72] width 10 height 14
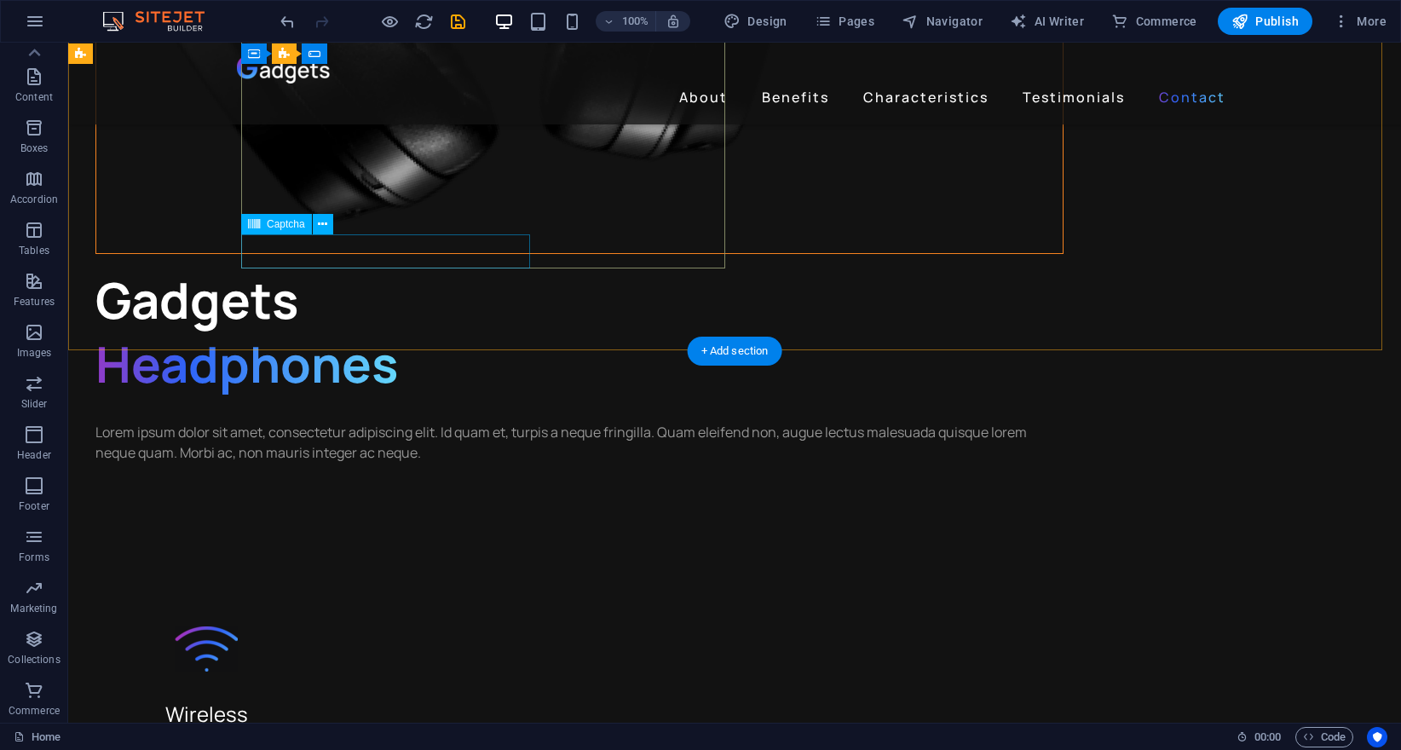
scroll to position [4990, 0]
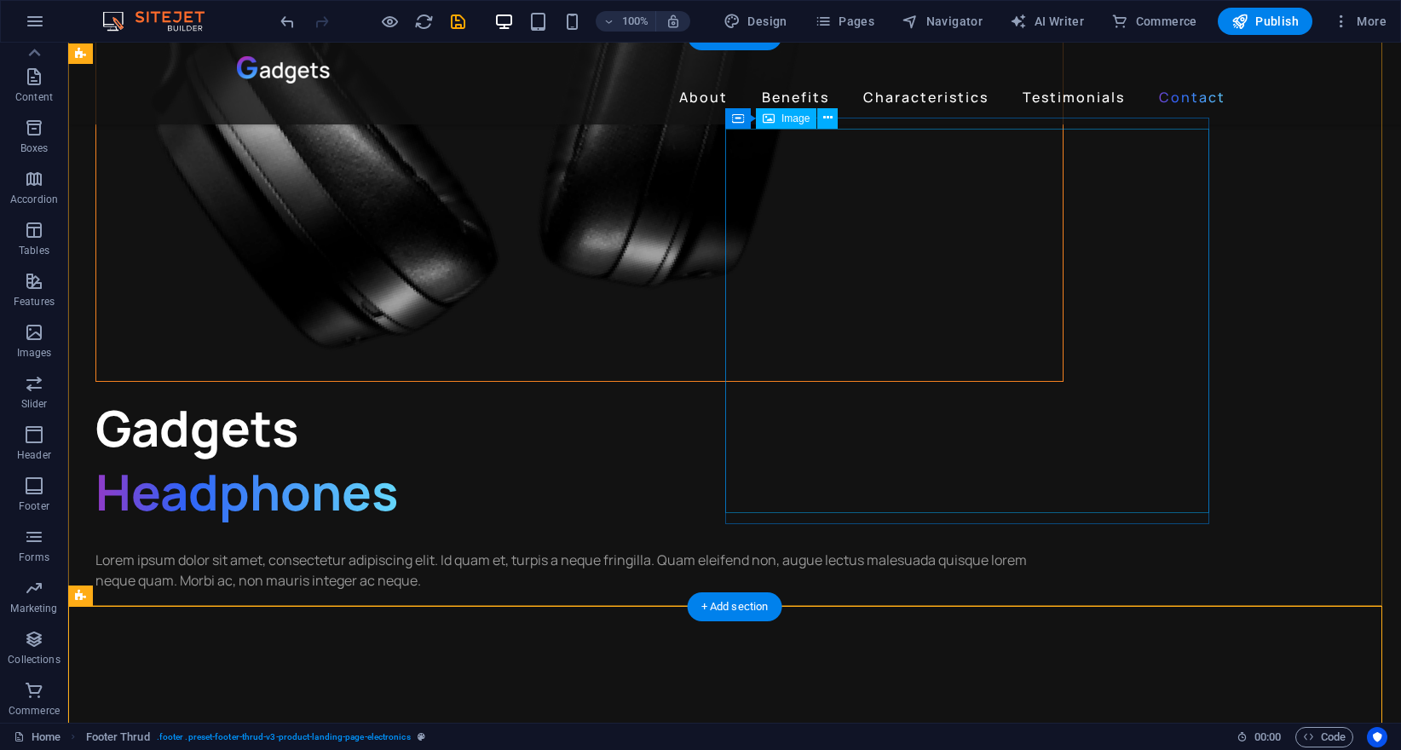
scroll to position [4351, 0]
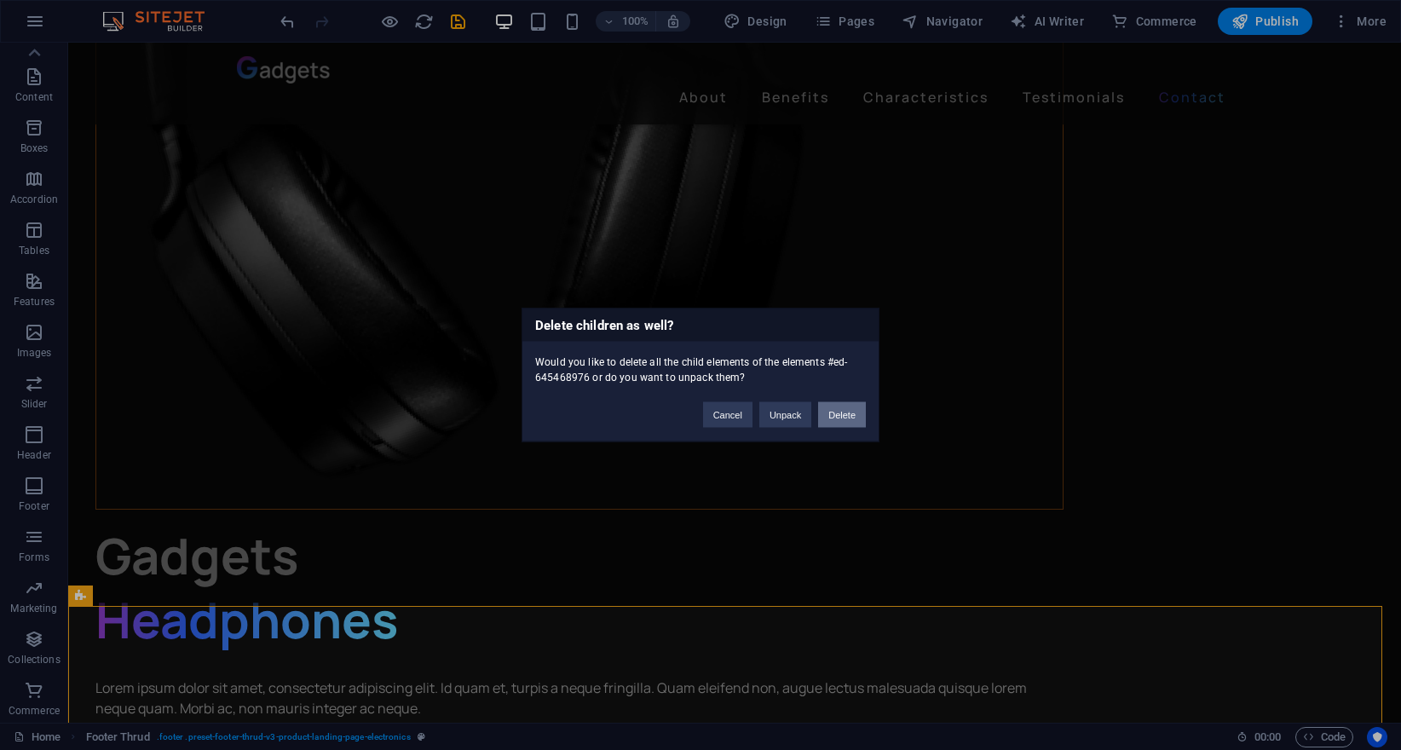
click at [844, 418] on button "Delete" at bounding box center [842, 415] width 48 height 26
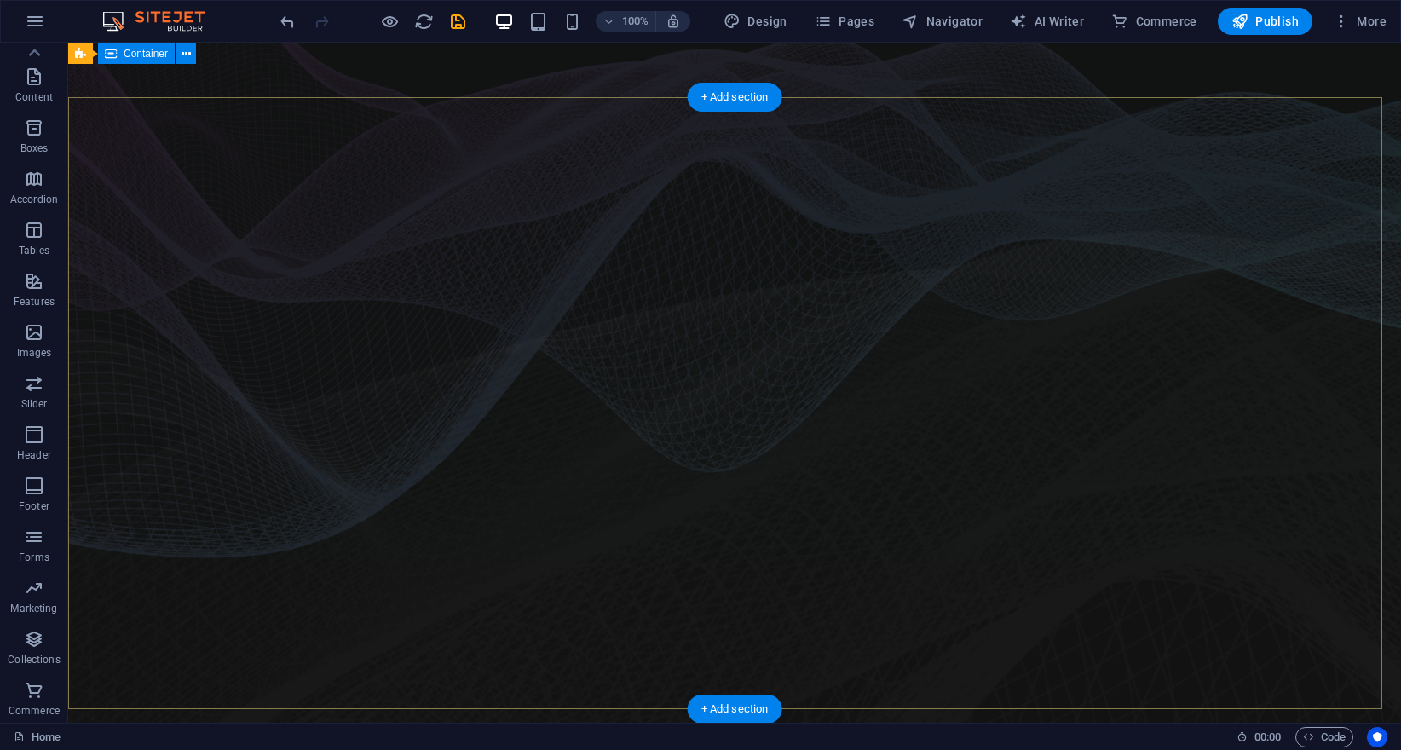
scroll to position [0, 0]
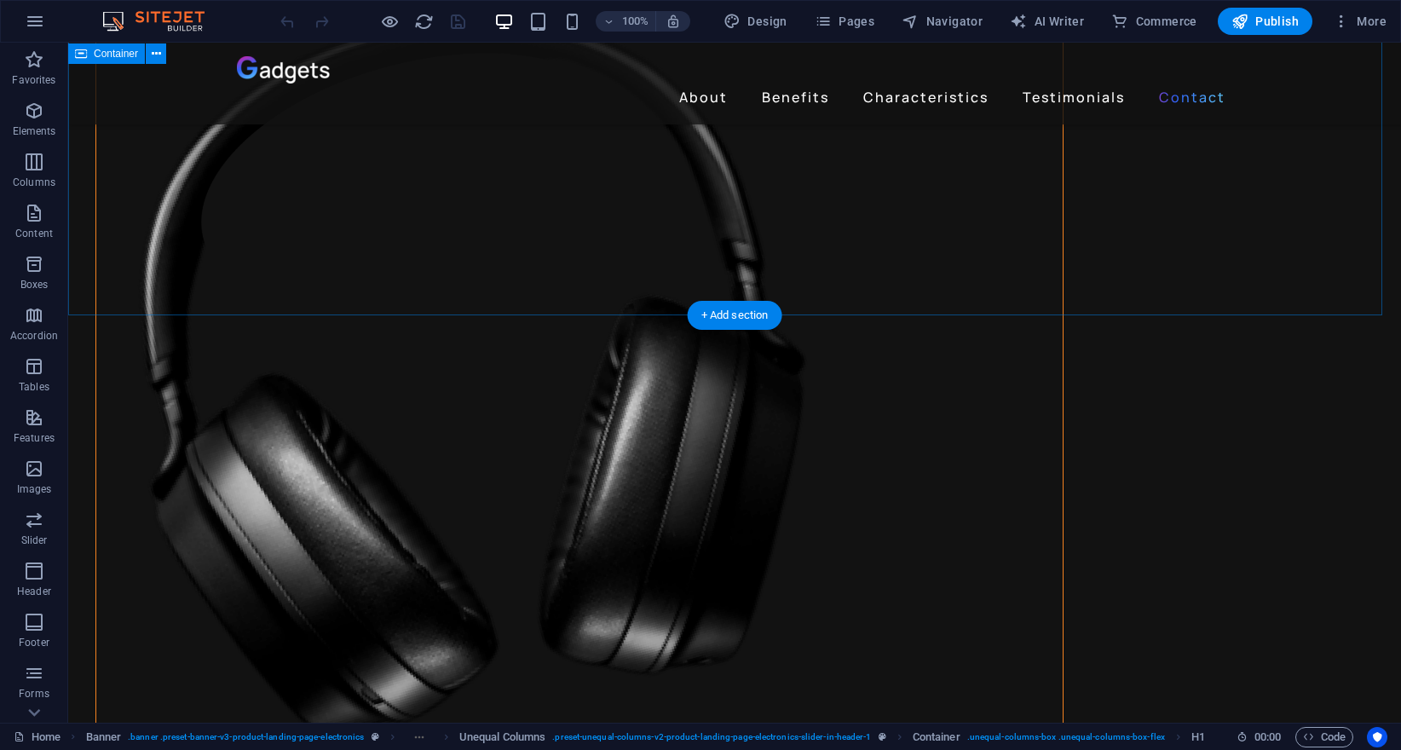
scroll to position [4611, 0]
